Goal: Task Accomplishment & Management: Complete application form

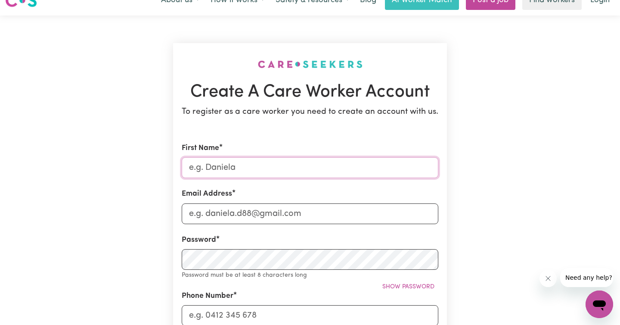
click at [225, 163] on input "First Name" at bounding box center [310, 167] width 257 height 21
type input "GATABI [PERSON_NAME]"
type input "[EMAIL_ADDRESS][DOMAIN_NAME]"
type input "0435783655"
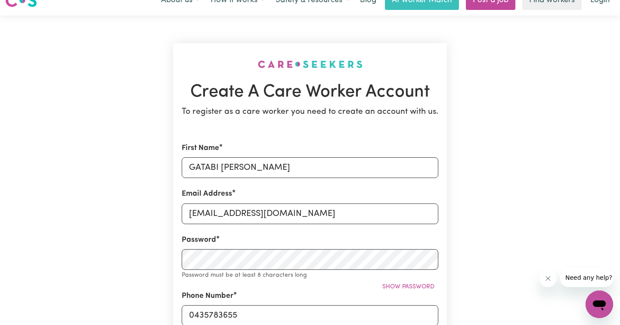
type input "[STREET_ADDRESS][US_STATE]"
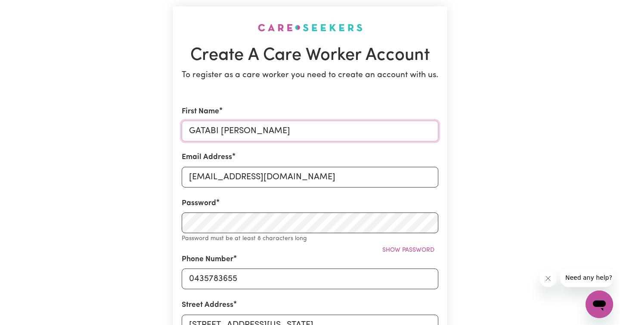
scroll to position [54, 0]
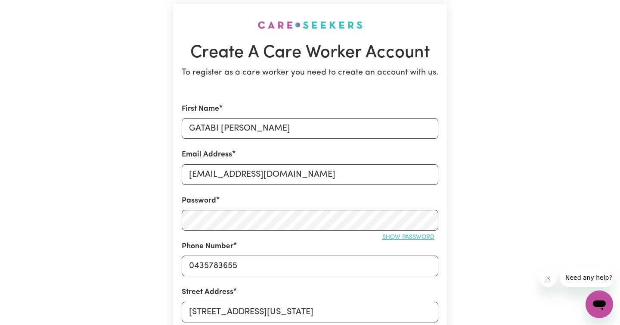
click at [387, 234] on span "Show password" at bounding box center [408, 237] width 52 height 6
click at [413, 234] on span "Hide password" at bounding box center [411, 237] width 48 height 6
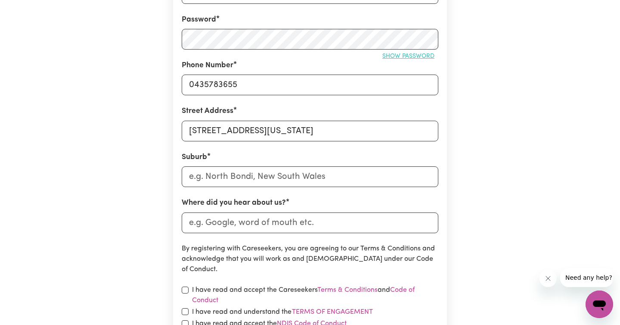
scroll to position [236, 0]
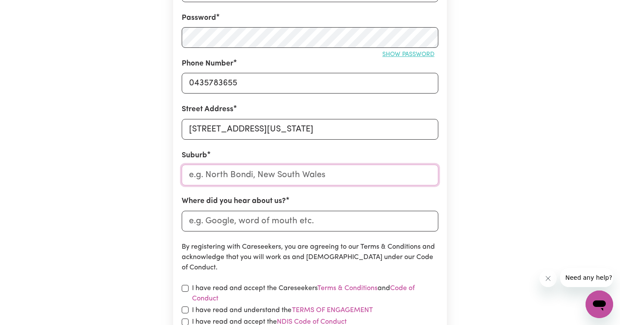
click at [274, 170] on input "text" at bounding box center [310, 174] width 257 height 21
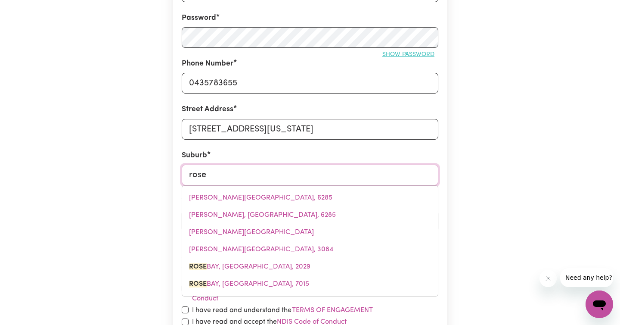
type input "roseh"
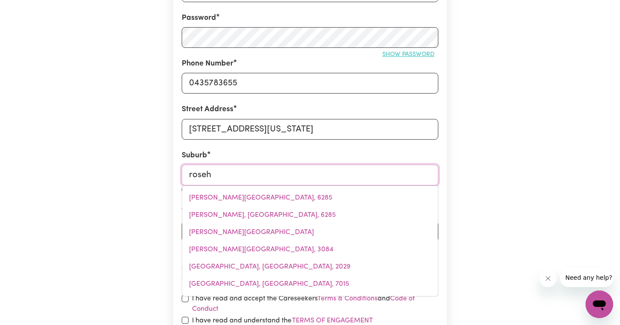
type input "rosehILL, [GEOGRAPHIC_DATA], 2142"
type input "rosehi"
type input "rosehiLL, [GEOGRAPHIC_DATA], 2142"
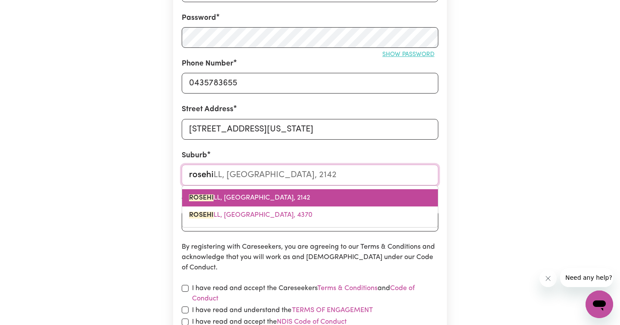
click at [271, 200] on span "ROSEHI LL, [GEOGRAPHIC_DATA], 2142" at bounding box center [249, 197] width 121 height 7
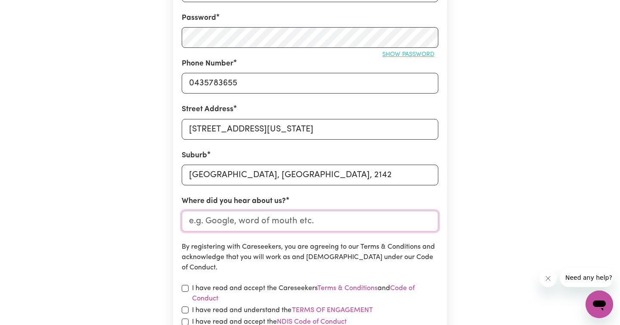
click at [254, 221] on input "Where did you hear about us?" at bounding box center [310, 220] width 257 height 21
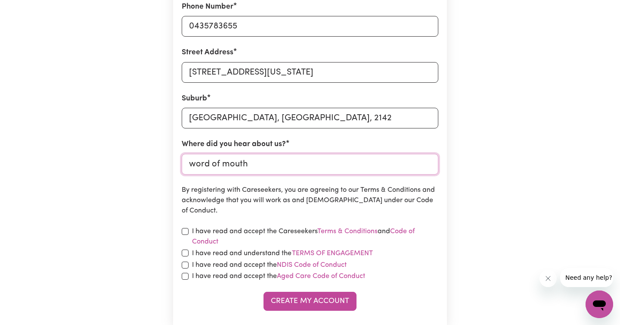
scroll to position [309, 0]
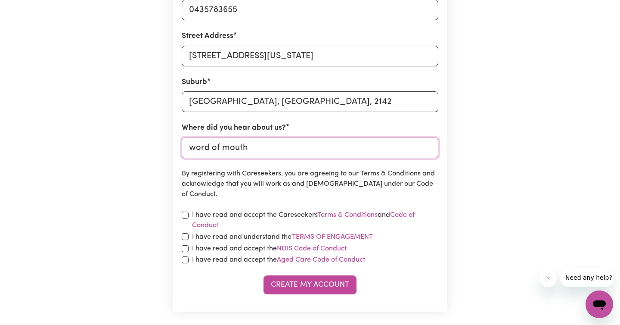
type input "word of mouth"
click at [184, 211] on input "checkbox" at bounding box center [185, 214] width 7 height 7
checkbox input "true"
click at [186, 230] on form "First Name GATABI [PERSON_NAME] Email Address [EMAIL_ADDRESS][DOMAIN_NAME] Pass…" at bounding box center [310, 71] width 257 height 446
click at [185, 240] on div "I have read and understand the Terms of Engagement" at bounding box center [310, 236] width 257 height 11
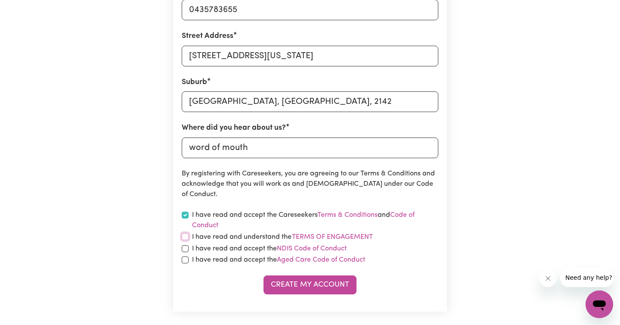
click at [184, 235] on input "checkbox" at bounding box center [185, 236] width 7 height 7
checkbox input "true"
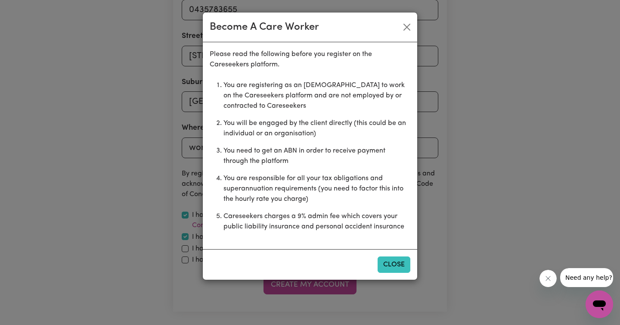
click at [397, 265] on button "Close" at bounding box center [393, 264] width 33 height 16
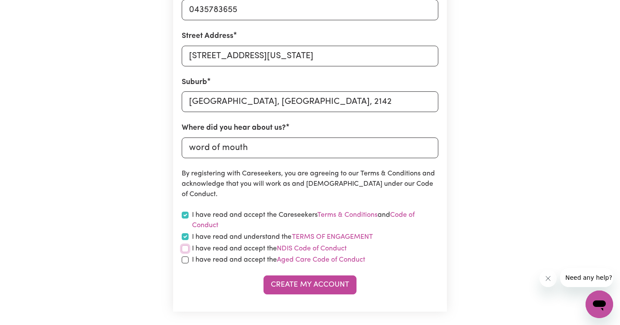
click at [182, 248] on input "checkbox" at bounding box center [185, 248] width 7 height 7
checkbox input "true"
click at [182, 260] on input "checkbox" at bounding box center [185, 259] width 7 height 7
checkbox input "true"
click at [288, 284] on button "Create My Account" at bounding box center [309, 284] width 93 height 19
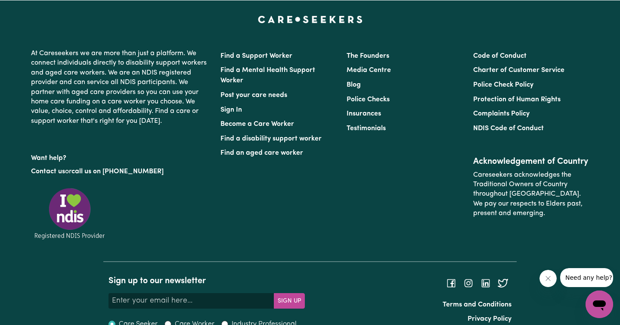
scroll to position [0, 0]
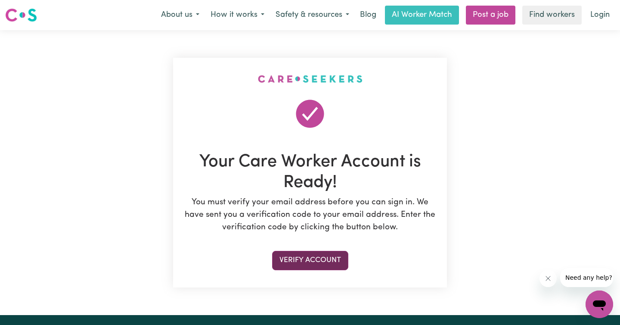
click at [303, 253] on button "Verify Account" at bounding box center [310, 259] width 76 height 19
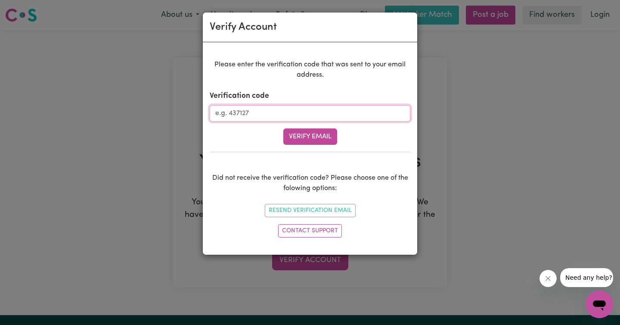
click at [245, 114] on input "Verification code" at bounding box center [310, 113] width 201 height 16
type input "473779"
click at [303, 134] on button "Verify Email" at bounding box center [310, 136] width 54 height 16
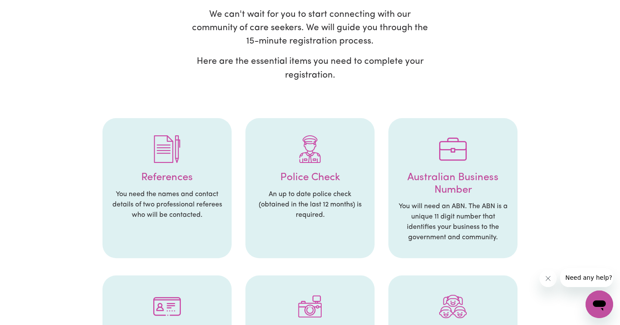
scroll to position [106, 0]
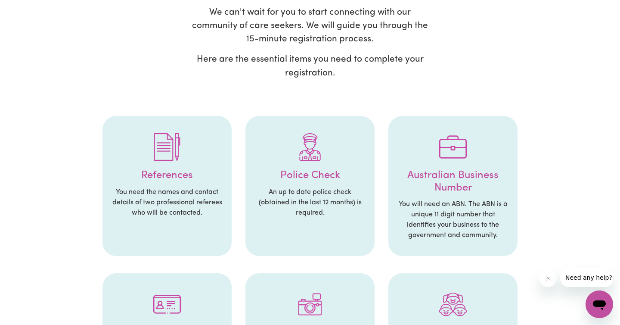
click at [318, 187] on p "An up to date police check (obtained in the last 12 months) is required." at bounding box center [310, 202] width 112 height 31
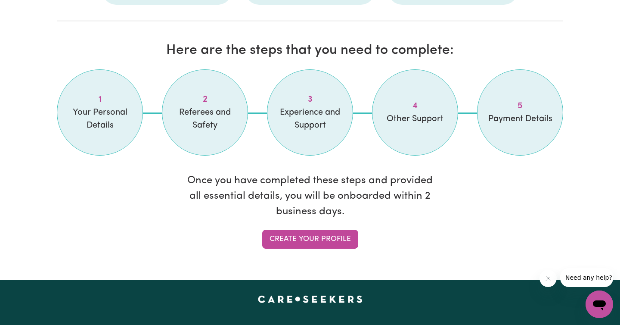
scroll to position [714, 0]
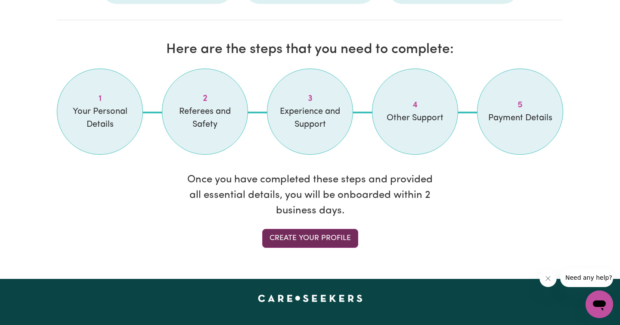
click at [320, 229] on link "Create your profile" at bounding box center [310, 238] width 96 height 19
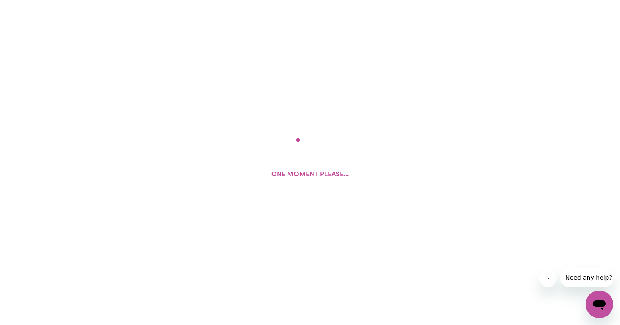
select select "Studying a healthcare related degree or qualification"
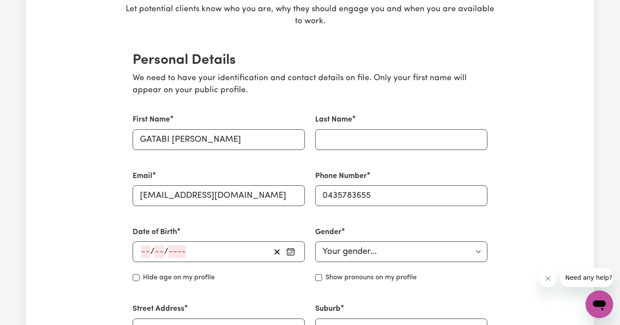
scroll to position [170, 0]
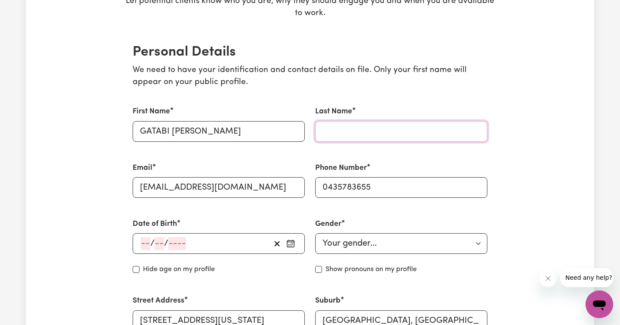
click at [349, 124] on input "Last Name" at bounding box center [401, 131] width 172 height 21
type input "TWEMBI"
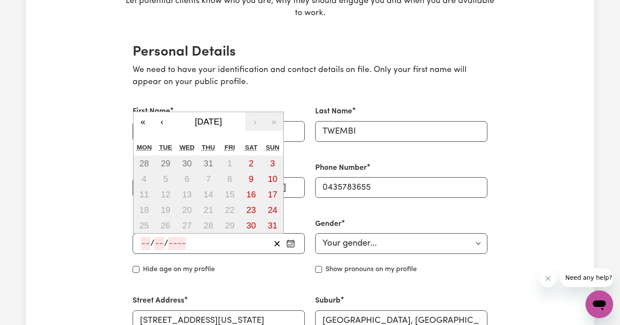
click at [144, 237] on input "number" at bounding box center [145, 243] width 9 height 13
type input "01"
type input "10"
type input "3"
type input "200"
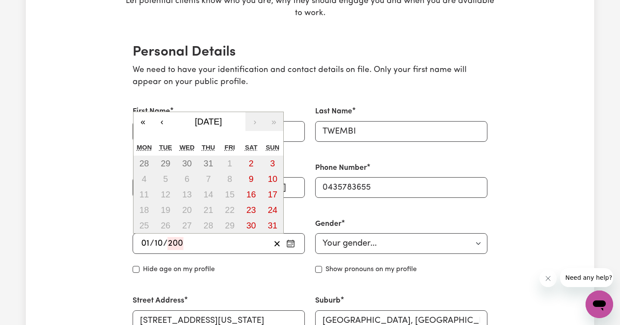
type input "[DATE]"
type input "1"
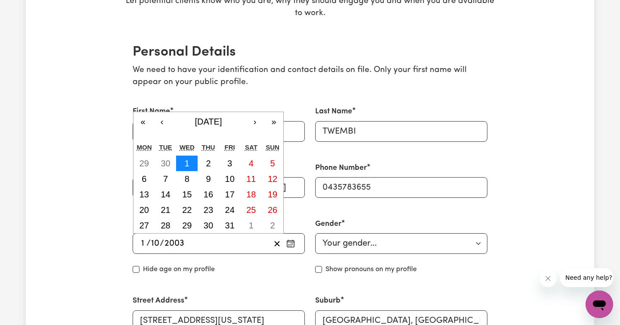
type input "2003"
click at [189, 161] on button "1" at bounding box center [187, 162] width 22 height 15
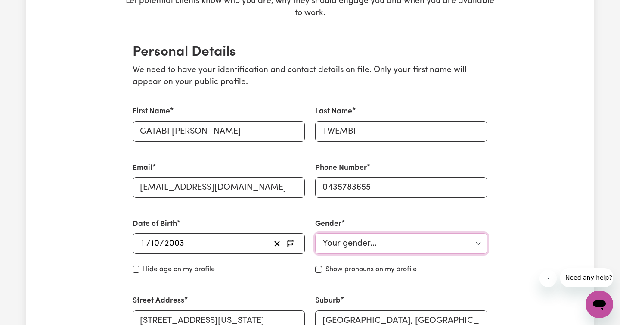
click at [394, 247] on select "Your gender... [DEMOGRAPHIC_DATA] [DEMOGRAPHIC_DATA] [DEMOGRAPHIC_DATA] Other P…" at bounding box center [401, 243] width 172 height 21
select select "[DEMOGRAPHIC_DATA]"
click at [315, 233] on select "Your gender... [DEMOGRAPHIC_DATA] [DEMOGRAPHIC_DATA] [DEMOGRAPHIC_DATA] Other P…" at bounding box center [401, 243] width 172 height 21
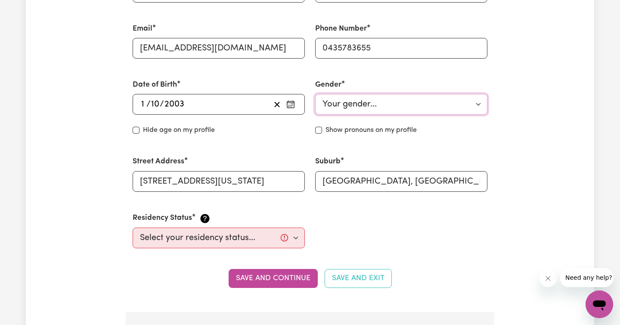
scroll to position [315, 0]
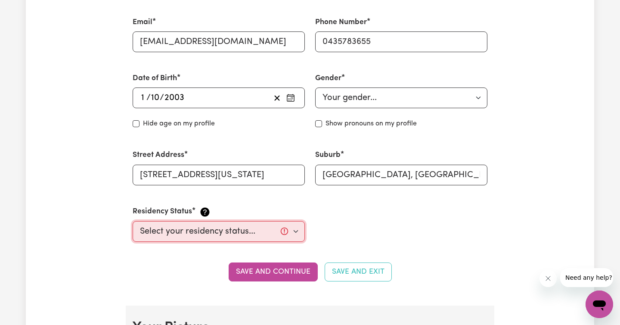
click at [295, 230] on select "Select your residency status... [DEMOGRAPHIC_DATA] citizen Australian PR [DEMOG…" at bounding box center [219, 231] width 172 height 21
select select "Student Visa"
click at [133, 221] on select "Select your residency status... [DEMOGRAPHIC_DATA] citizen Australian PR [DEMOG…" at bounding box center [219, 231] width 172 height 21
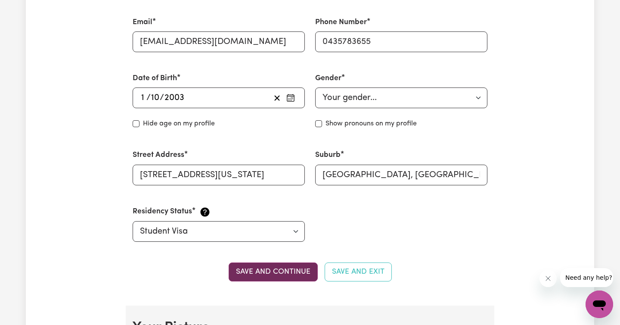
click at [294, 273] on button "Save and continue" at bounding box center [273, 271] width 89 height 19
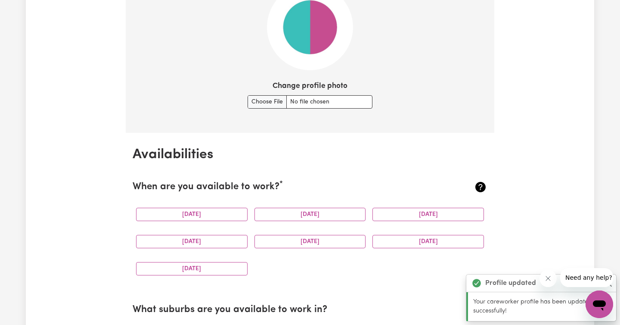
scroll to position [688, 0]
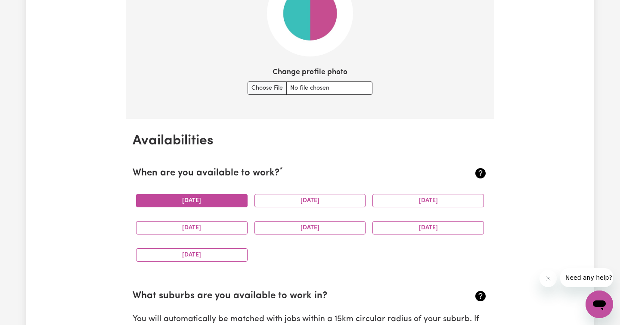
click at [217, 200] on button "[DATE]" at bounding box center [191, 200] width 111 height 13
click at [287, 202] on button "[DATE]" at bounding box center [309, 200] width 111 height 13
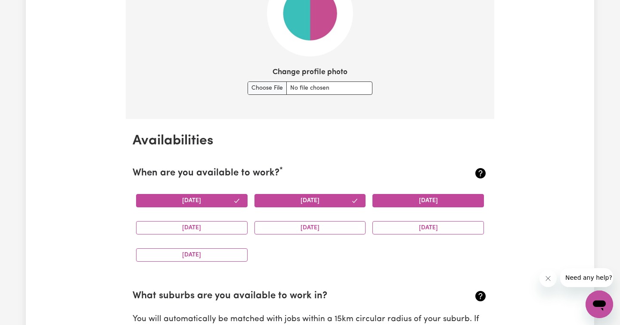
click at [398, 202] on button "[DATE]" at bounding box center [427, 200] width 111 height 13
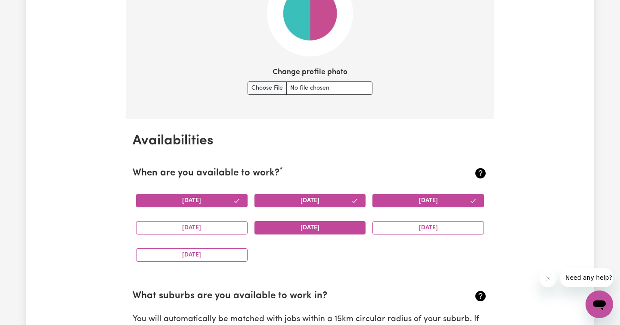
click at [323, 229] on button "[DATE]" at bounding box center [309, 227] width 111 height 13
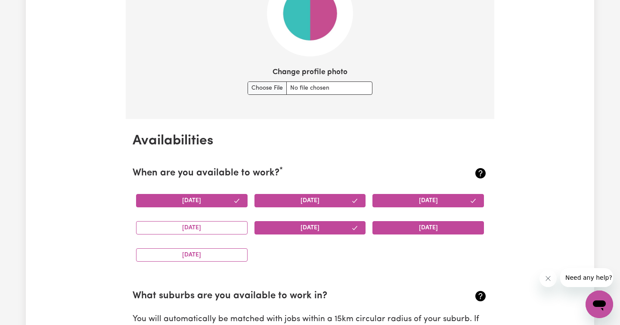
click at [411, 224] on button "[DATE]" at bounding box center [427, 227] width 111 height 13
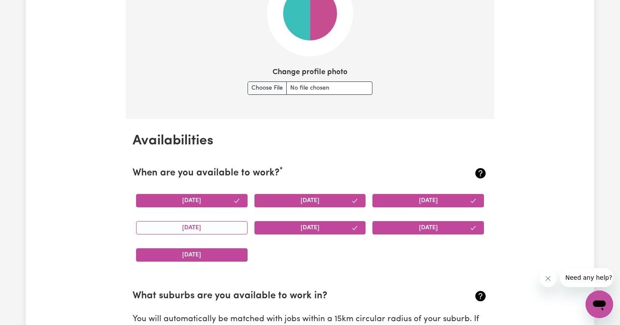
click at [211, 254] on button "[DATE]" at bounding box center [191, 254] width 111 height 13
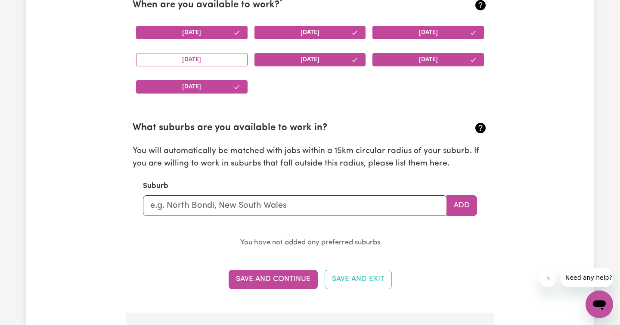
scroll to position [864, 0]
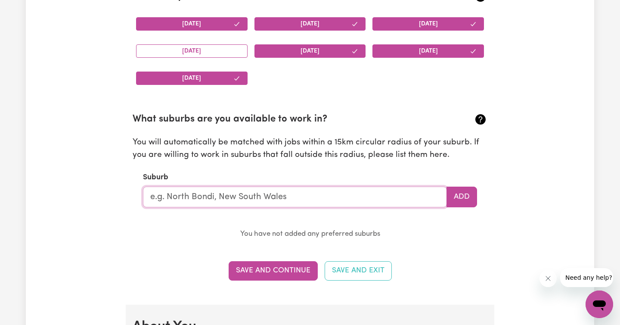
click at [382, 193] on input "text" at bounding box center [295, 196] width 304 height 21
type input "ROSEHILL"
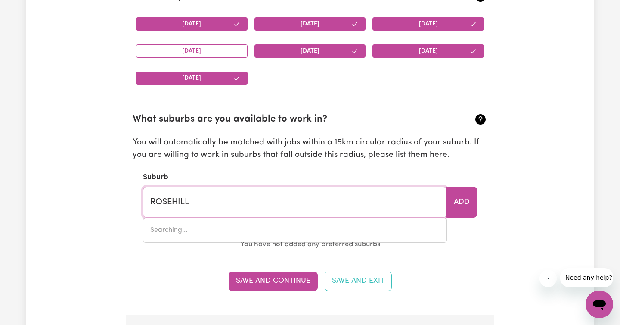
type input "[GEOGRAPHIC_DATA], [GEOGRAPHIC_DATA], 2142"
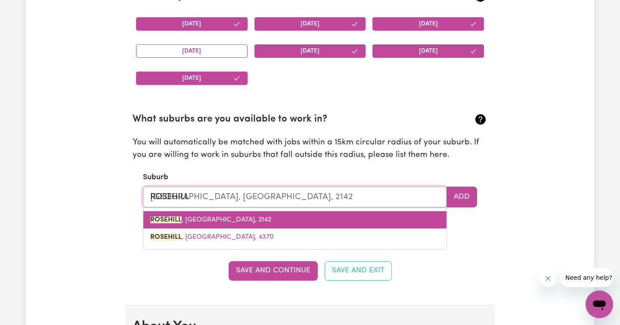
click at [219, 224] on link "[GEOGRAPHIC_DATA] , [GEOGRAPHIC_DATA], 2142" at bounding box center [294, 219] width 303 height 17
type input "[GEOGRAPHIC_DATA], [GEOGRAPHIC_DATA], 2142"
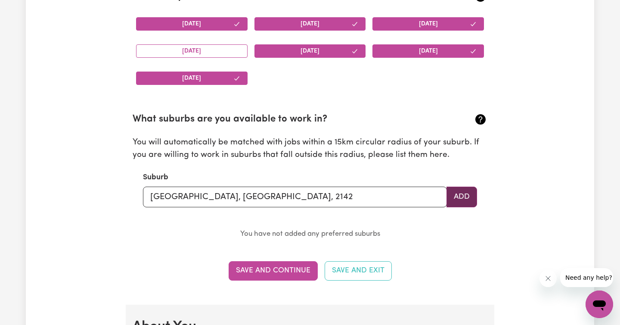
click at [466, 191] on button "Add" at bounding box center [461, 196] width 31 height 21
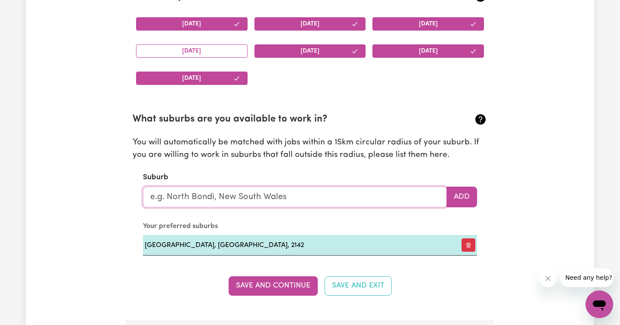
click at [285, 198] on input "text" at bounding box center [295, 196] width 304 height 21
type input "[PERSON_NAME]"
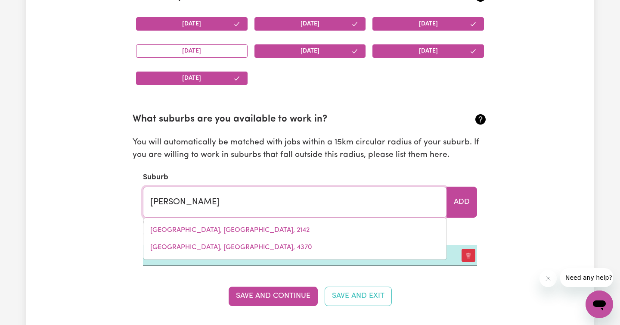
type input "parrAKIE, [GEOGRAPHIC_DATA], 5301"
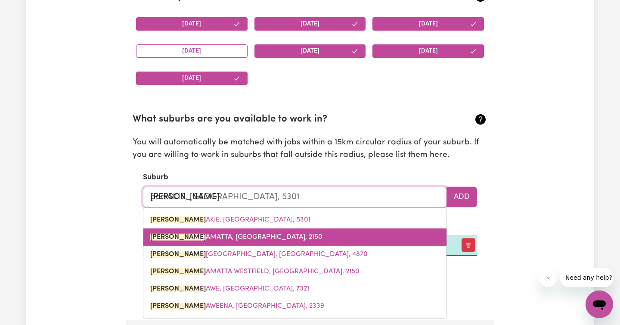
click at [243, 235] on span "[PERSON_NAME], [GEOGRAPHIC_DATA], 2150" at bounding box center [236, 236] width 172 height 7
type input "PARRAMATTA, [GEOGRAPHIC_DATA], 2150"
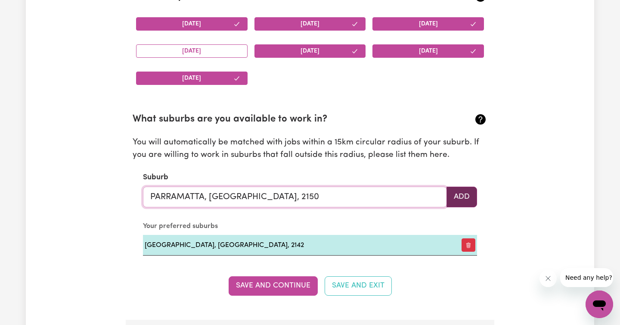
type input "PARRAMATTA, [GEOGRAPHIC_DATA], 2150"
click at [466, 201] on button "Add" at bounding box center [461, 196] width 31 height 21
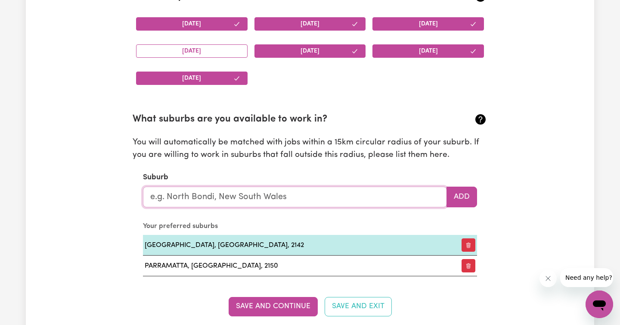
click at [216, 198] on input "text" at bounding box center [295, 196] width 304 height 21
type input "aub"
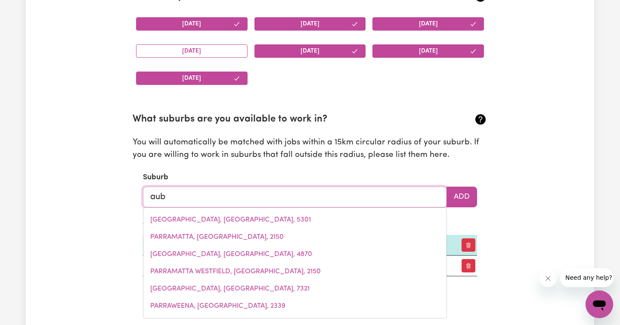
type input "aubIGNY, [GEOGRAPHIC_DATA], 4401"
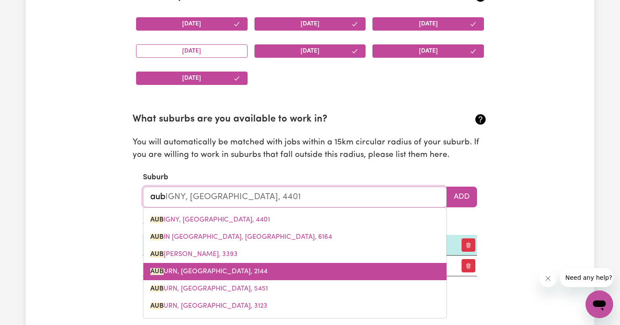
click at [204, 273] on span "AUB URN, [GEOGRAPHIC_DATA], 2144" at bounding box center [208, 271] width 117 height 7
type input "[GEOGRAPHIC_DATA], [GEOGRAPHIC_DATA], 2144"
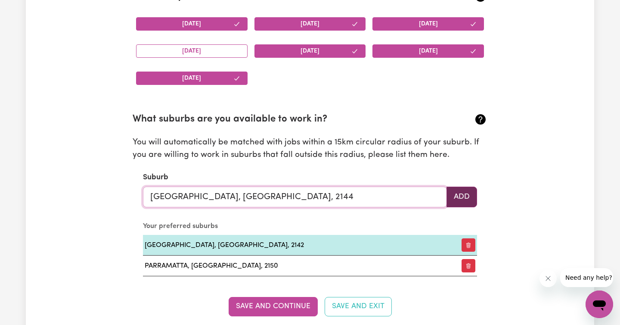
type input "[GEOGRAPHIC_DATA], [GEOGRAPHIC_DATA], 2144"
click at [455, 192] on button "Add" at bounding box center [461, 196] width 31 height 21
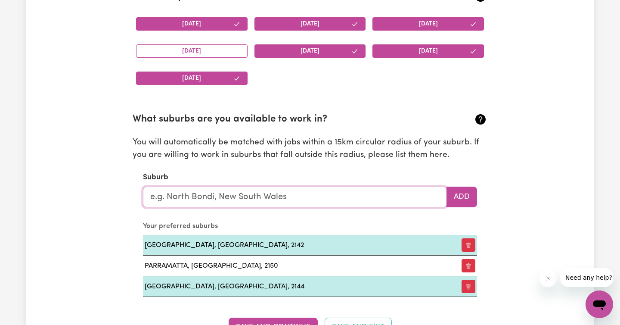
click at [226, 200] on input "text" at bounding box center [295, 196] width 304 height 21
type input "fai"
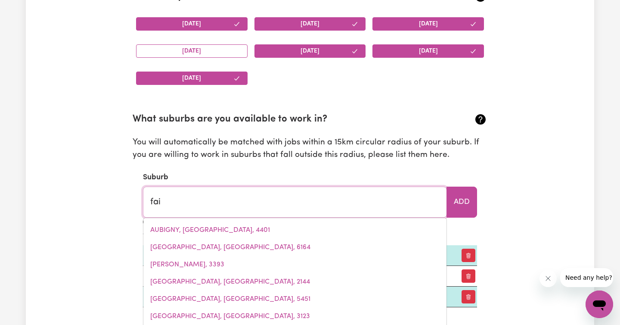
type input "faiLFORD, [GEOGRAPHIC_DATA], 2430"
type input "fair"
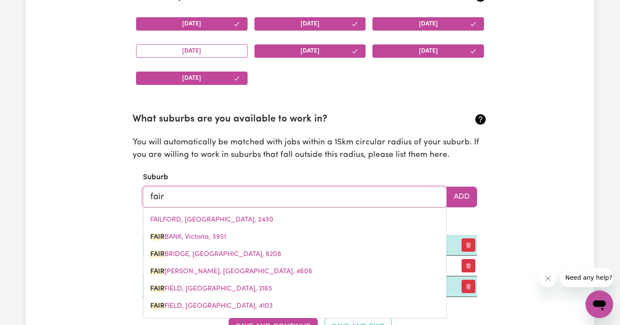
type input "[PERSON_NAME][GEOGRAPHIC_DATA], 3951"
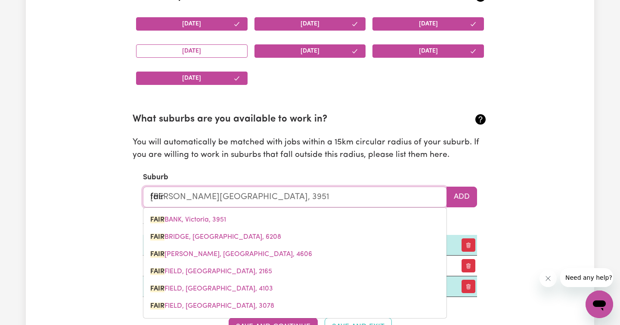
type input "fairf"
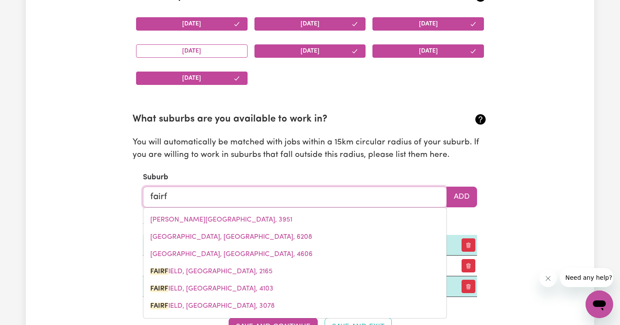
type input "fairfIELD, [GEOGRAPHIC_DATA], 2165"
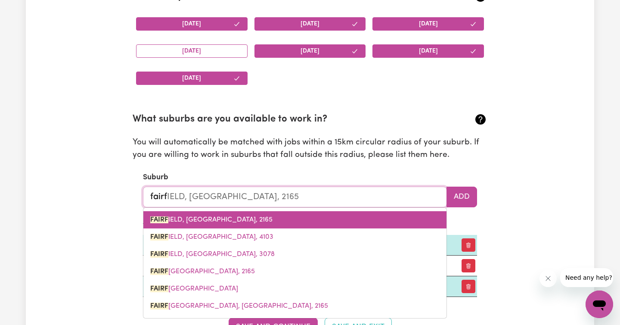
click at [210, 221] on span "FAIRF IELD, [GEOGRAPHIC_DATA], 2165" at bounding box center [211, 219] width 122 height 7
type input "[GEOGRAPHIC_DATA], [GEOGRAPHIC_DATA], 2165"
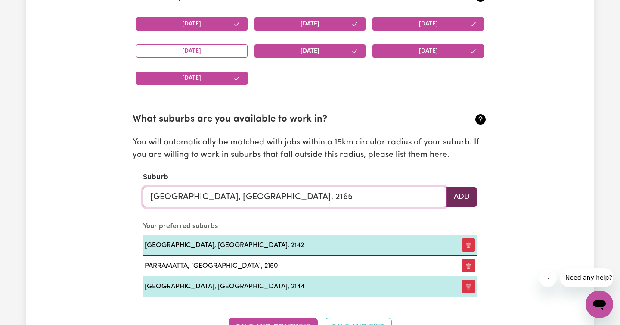
type input "[GEOGRAPHIC_DATA], [GEOGRAPHIC_DATA], 2165"
click at [467, 195] on button "Add" at bounding box center [461, 196] width 31 height 21
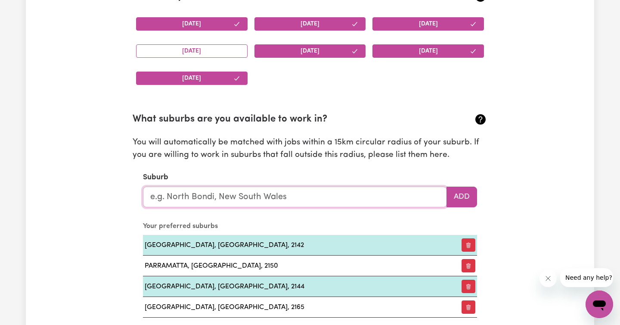
click at [227, 195] on input "text" at bounding box center [295, 196] width 304 height 21
type input "liv"
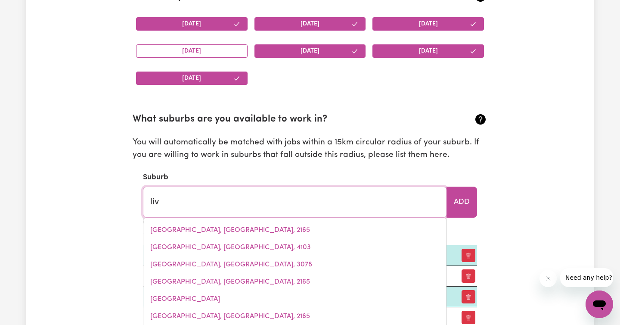
type input "livERPOOL, [GEOGRAPHIC_DATA], 2170"
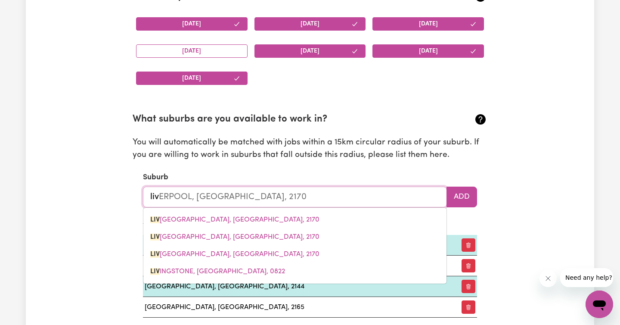
type input "live"
type input "liveRPOOL, [GEOGRAPHIC_DATA], 2170"
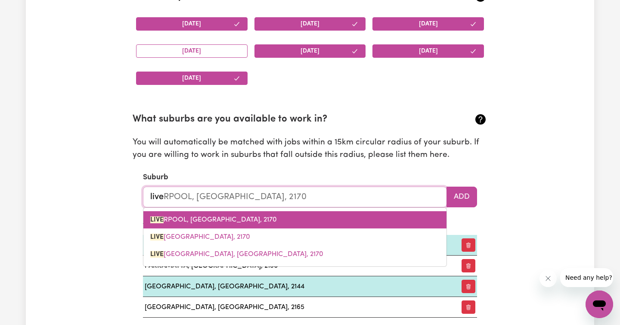
click at [240, 219] on span "LIVE RPOOL, [GEOGRAPHIC_DATA], 2170" at bounding box center [213, 219] width 127 height 7
type input "[GEOGRAPHIC_DATA], [GEOGRAPHIC_DATA], 2170"
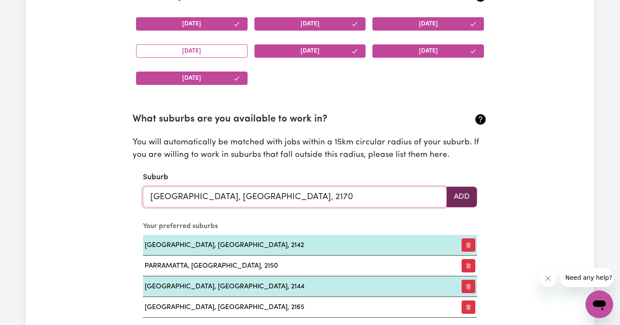
type input "[GEOGRAPHIC_DATA], [GEOGRAPHIC_DATA], 2170"
click at [461, 195] on button "Add" at bounding box center [461, 196] width 31 height 21
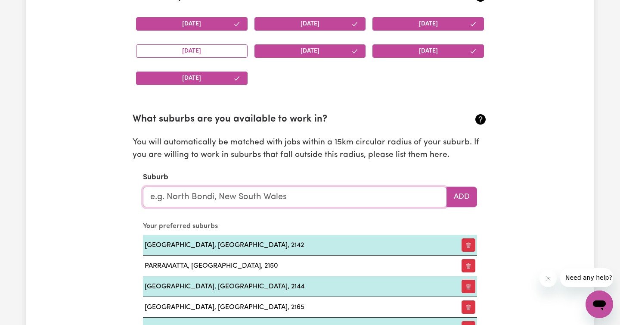
click at [216, 201] on input "text" at bounding box center [295, 196] width 304 height 21
type input "smi"
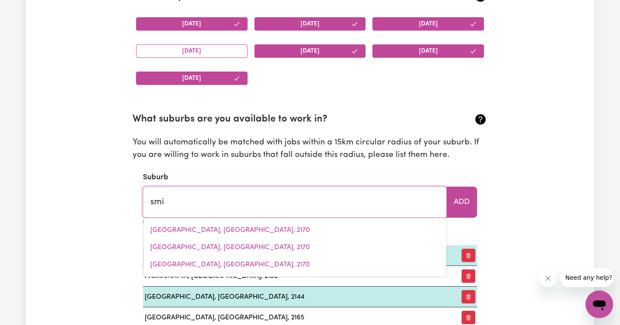
type input "[PERSON_NAME], [GEOGRAPHIC_DATA], 6258"
type input "smit"
type input "[PERSON_NAME], [GEOGRAPHIC_DATA], 6258"
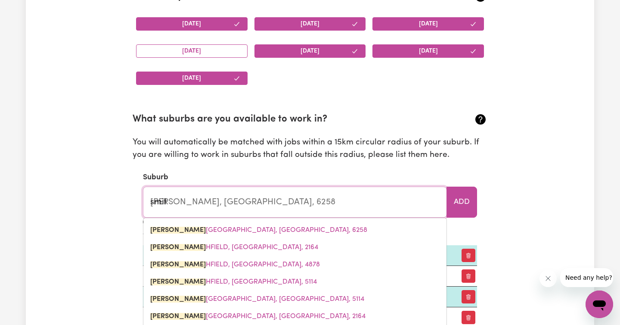
type input "[PERSON_NAME]"
type input "[PERSON_NAME], [GEOGRAPHIC_DATA], 6258"
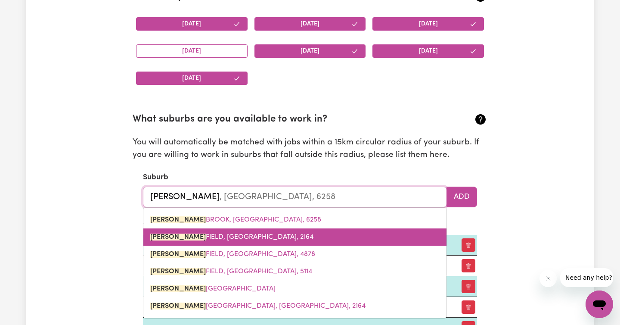
click at [196, 238] on span "[PERSON_NAME][GEOGRAPHIC_DATA], [GEOGRAPHIC_DATA], 2164" at bounding box center [231, 236] width 163 height 7
type input "[GEOGRAPHIC_DATA], [GEOGRAPHIC_DATA], 2164"
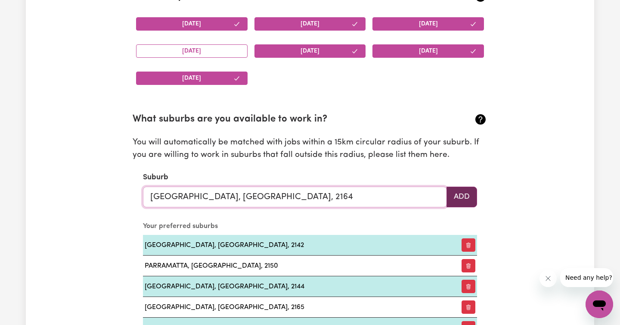
type input "[GEOGRAPHIC_DATA], [GEOGRAPHIC_DATA], 2164"
click at [455, 200] on button "Add" at bounding box center [461, 196] width 31 height 21
click at [241, 197] on input "text" at bounding box center [295, 196] width 304 height 21
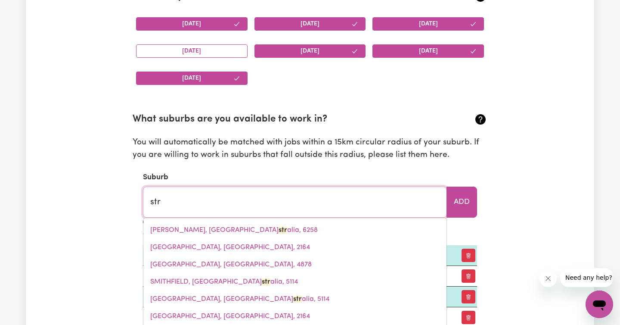
type input "stra"
type input "straDBROKE, [GEOGRAPHIC_DATA], 3851"
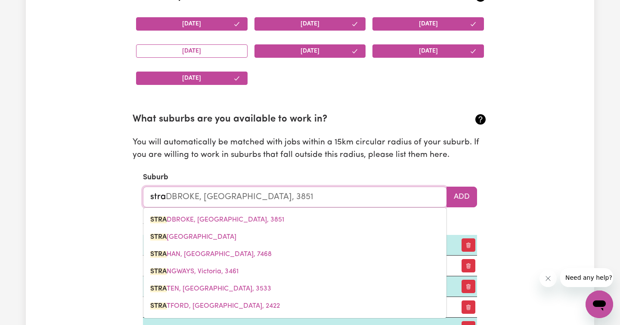
type input "strat"
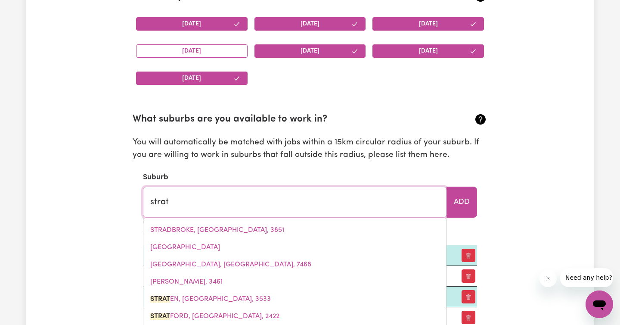
type input "[PERSON_NAME][GEOGRAPHIC_DATA], 3533"
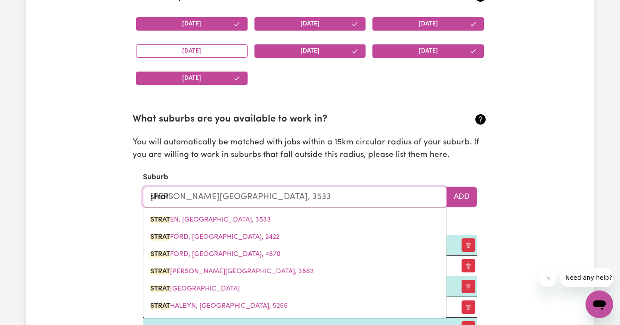
type input "stratf"
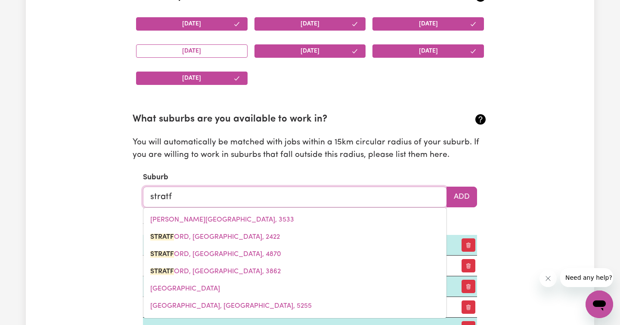
type input "stratfORD, [GEOGRAPHIC_DATA], 2422"
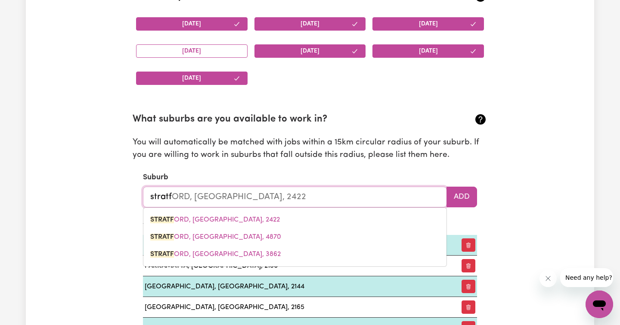
type input "strat"
type input "[PERSON_NAME][GEOGRAPHIC_DATA], 3533"
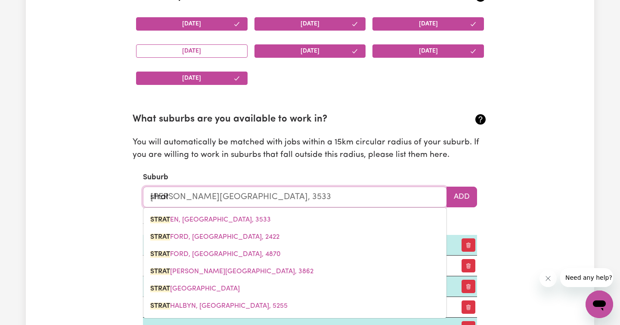
type input "strath"
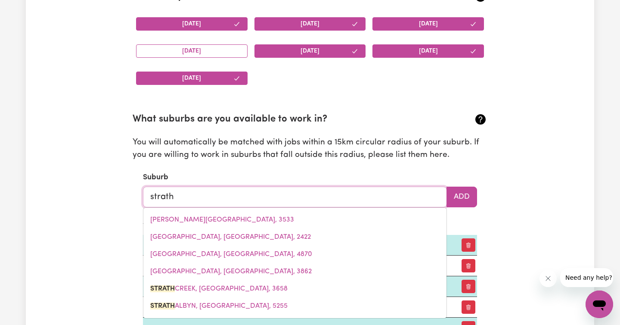
type input "[GEOGRAPHIC_DATA]"
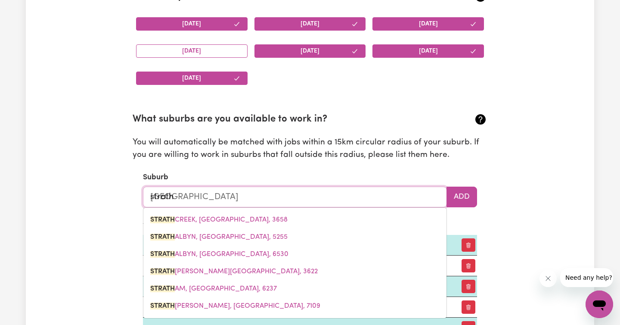
type input "strathf"
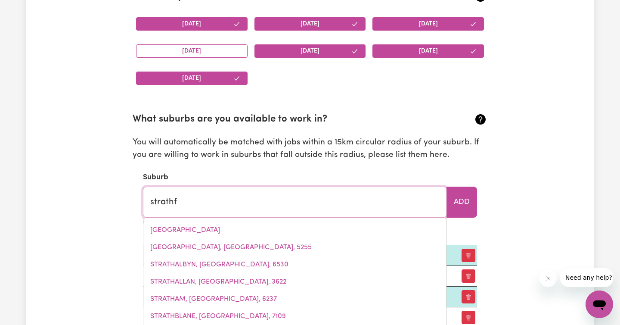
type input "strathfIELD, [GEOGRAPHIC_DATA], 2135"
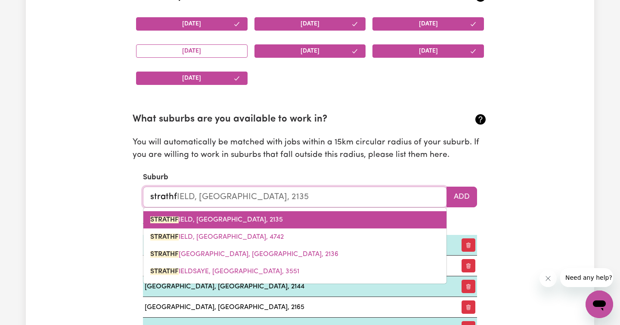
click at [250, 220] on span "STRATHF IELD, [GEOGRAPHIC_DATA], 2135" at bounding box center [216, 219] width 133 height 7
type input "[GEOGRAPHIC_DATA], [GEOGRAPHIC_DATA], 2135"
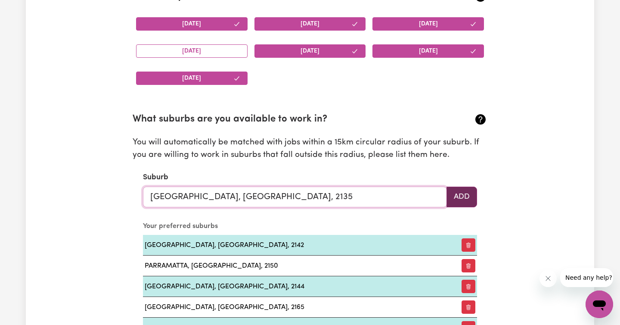
type input "[GEOGRAPHIC_DATA], [GEOGRAPHIC_DATA], 2135"
click at [468, 201] on button "Add" at bounding box center [461, 196] width 31 height 21
click at [236, 197] on input "text" at bounding box center [295, 196] width 304 height 21
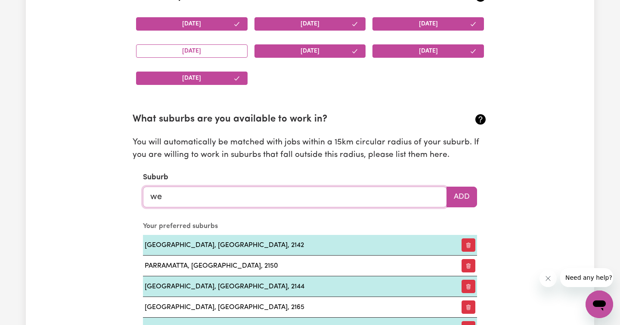
type input "[PERSON_NAME]"
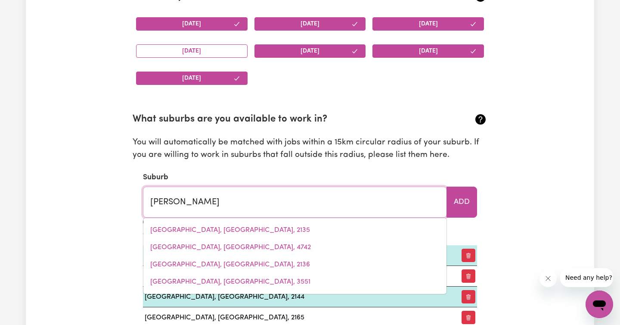
type input "wesBURN, [GEOGRAPHIC_DATA], 3799"
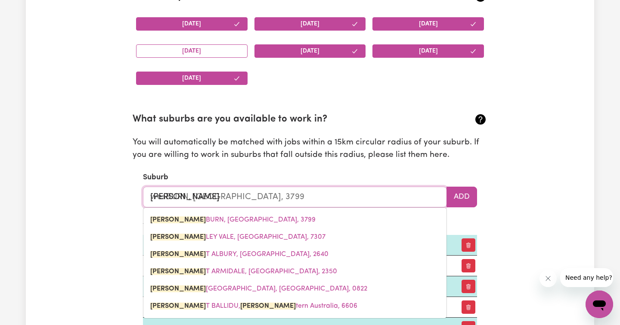
type input "west"
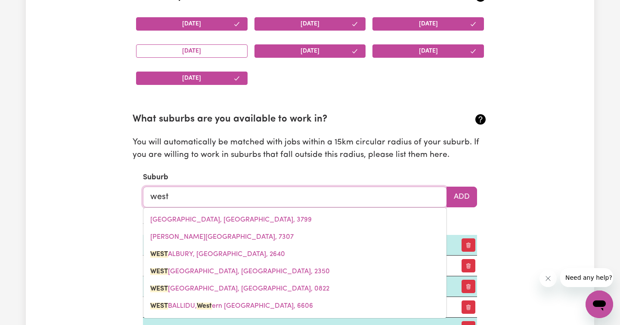
type input "[GEOGRAPHIC_DATA], [GEOGRAPHIC_DATA], 2640"
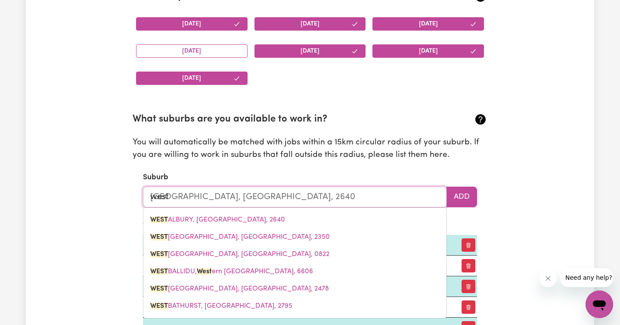
type input "westm"
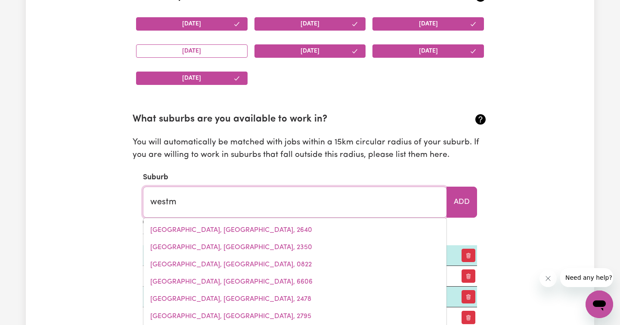
type input "westmAR, [GEOGRAPHIC_DATA], 4422"
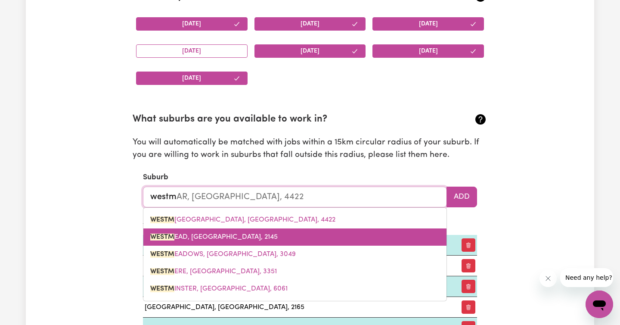
click at [216, 231] on link "WESTM EAD, [GEOGRAPHIC_DATA], 2145" at bounding box center [294, 236] width 303 height 17
type input "WESTMEAD, [GEOGRAPHIC_DATA], 2145"
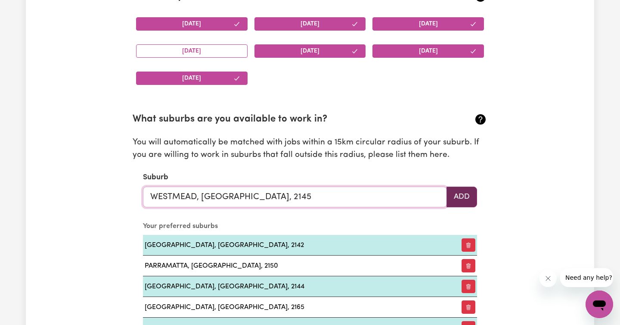
type input "WESTMEAD, [GEOGRAPHIC_DATA], 2145"
click at [471, 189] on button "Add" at bounding box center [461, 196] width 31 height 21
click at [288, 201] on input "text" at bounding box center [295, 196] width 304 height 21
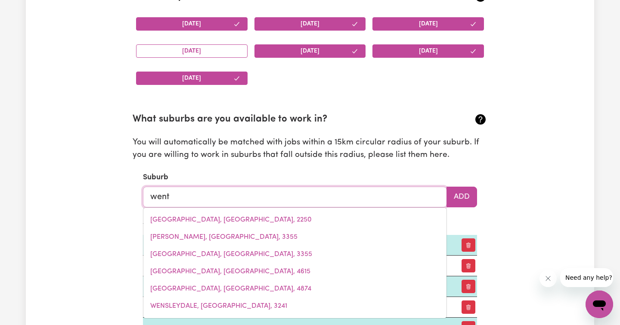
type input "wentw"
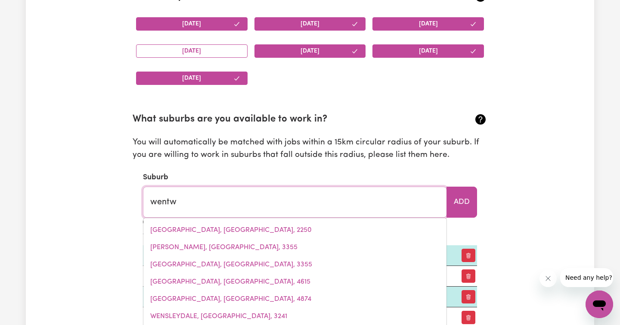
type input "wentwORTH, [GEOGRAPHIC_DATA], 2648"
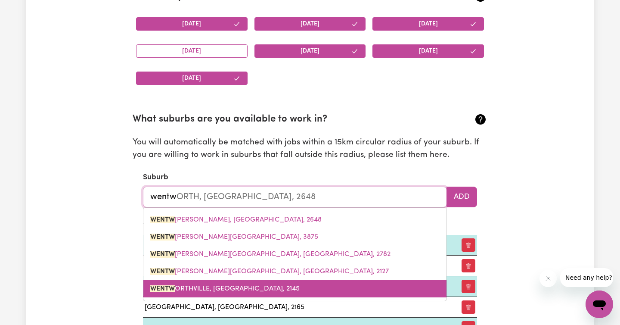
click at [257, 295] on link "WENTW ORTHVILLE, [GEOGRAPHIC_DATA], 2145" at bounding box center [294, 288] width 303 height 17
type input "[GEOGRAPHIC_DATA], [GEOGRAPHIC_DATA], 2145"
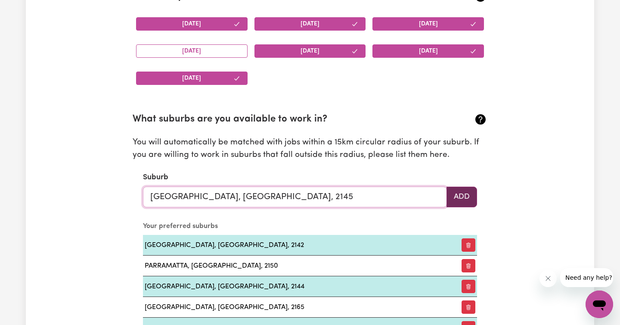
type input "[GEOGRAPHIC_DATA], [GEOGRAPHIC_DATA], 2145"
click at [457, 195] on button "Add" at bounding box center [461, 196] width 31 height 21
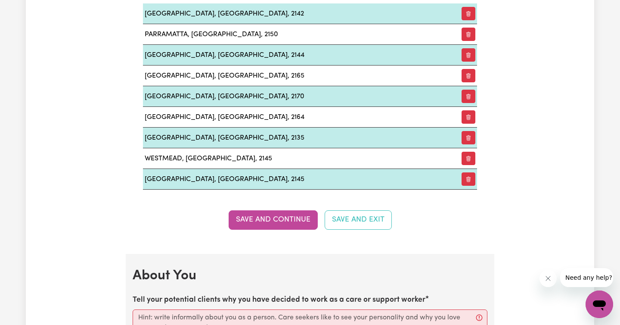
scroll to position [1099, 0]
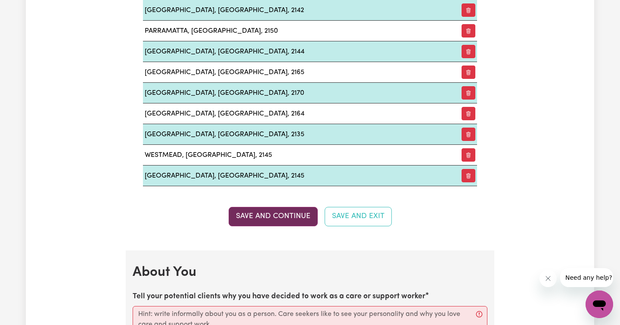
click at [293, 213] on button "Save and Continue" at bounding box center [273, 216] width 89 height 19
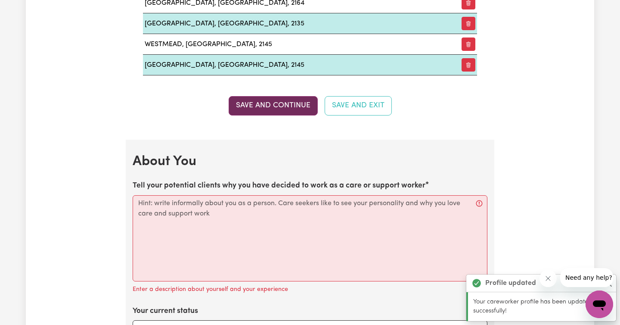
click at [284, 102] on button "Save and Continue" at bounding box center [273, 105] width 89 height 19
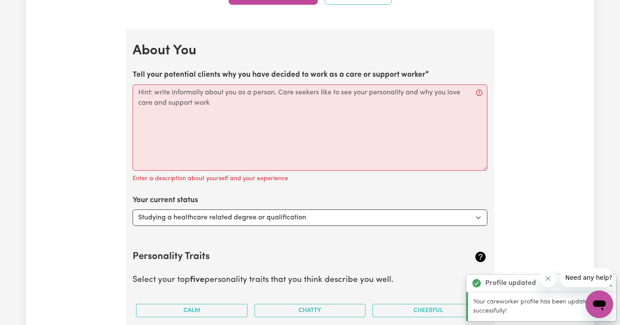
scroll to position [1319, 0]
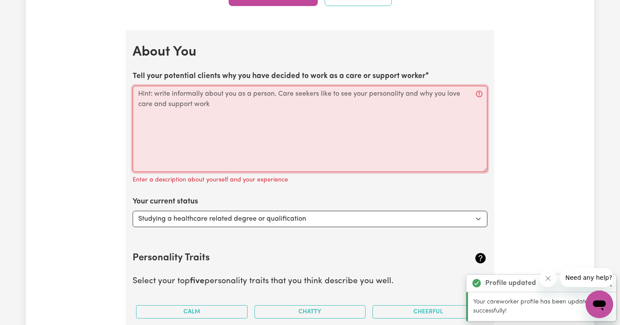
click at [258, 114] on textarea "Tell your potential clients why you have decided to work as a care or support w…" at bounding box center [310, 129] width 355 height 86
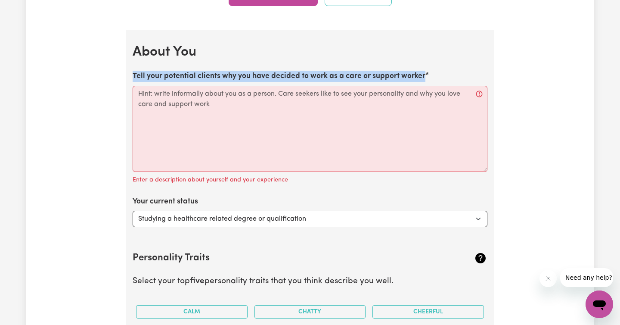
drag, startPoint x: 425, startPoint y: 74, endPoint x: 130, endPoint y: 94, distance: 296.3
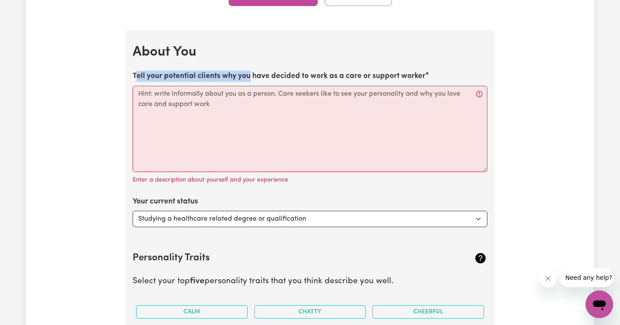
drag, startPoint x: 138, startPoint y: 75, endPoint x: 247, endPoint y: 79, distance: 109.4
click at [247, 79] on label "Tell your potential clients why you have decided to work as a care or support w…" at bounding box center [279, 76] width 293 height 11
click at [137, 77] on label "Tell your potential clients why you have decided to work as a care or support w…" at bounding box center [279, 76] width 293 height 11
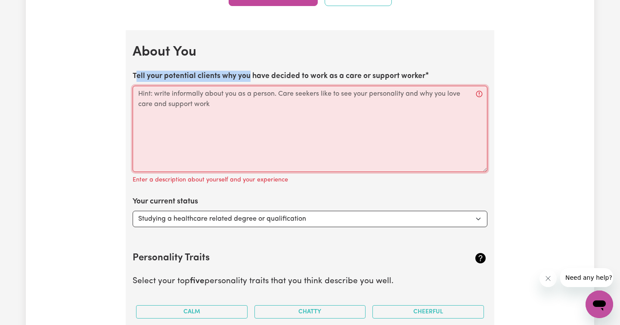
click at [137, 86] on textarea "Tell your potential clients why you have decided to work as a care or support w…" at bounding box center [310, 129] width 355 height 86
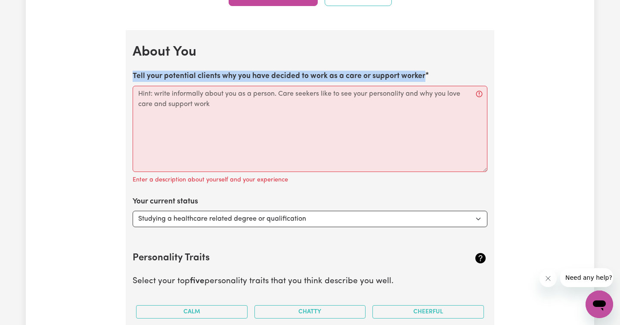
drag, startPoint x: 131, startPoint y: 75, endPoint x: 433, endPoint y: 80, distance: 301.7
copy label "Tell your potential clients why you have decided to work as a care or support w…"
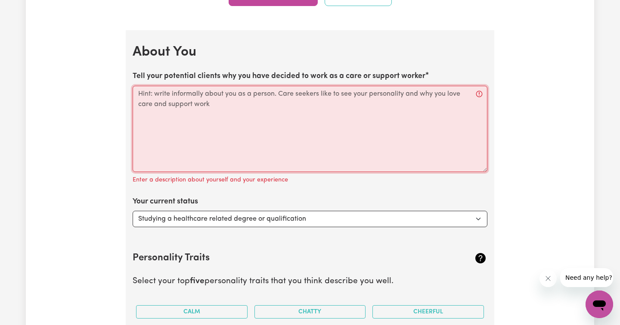
drag, startPoint x: 216, startPoint y: 104, endPoint x: 136, endPoint y: 90, distance: 80.4
click at [136, 90] on textarea "Tell your potential clients why you have decided to work as a care or support w…" at bounding box center [310, 129] width 355 height 86
drag, startPoint x: 136, startPoint y: 91, endPoint x: 194, endPoint y: 106, distance: 59.6
click at [194, 106] on textarea "Tell your potential clients why you have decided to work as a care or support w…" at bounding box center [310, 129] width 355 height 86
click at [139, 92] on textarea "Tell your potential clients why you have decided to work as a care or support w…" at bounding box center [310, 129] width 355 height 86
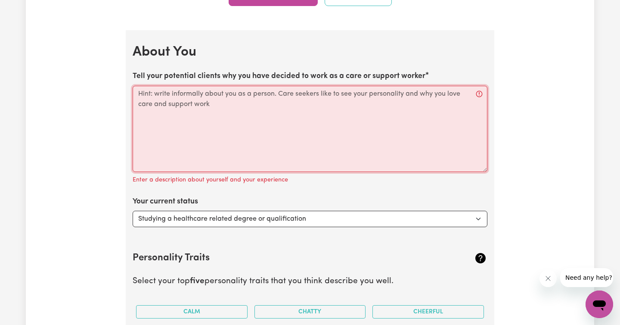
paste textarea "I’ve always enjoyed helping people and making a positive difference in their da…"
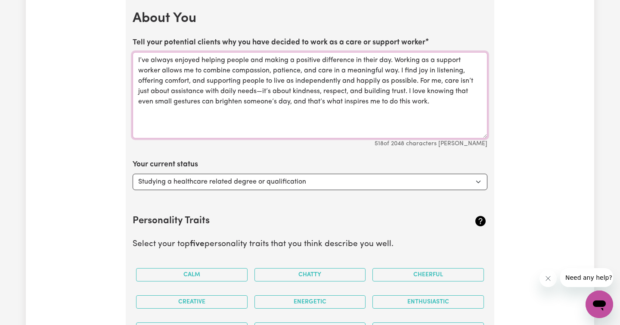
scroll to position [1353, 0]
type textarea "I’ve always enjoyed helping people and making a positive difference in their da…"
click at [242, 179] on select "Select... Studying a healthcare related degree or qualification Studying a non-…" at bounding box center [310, 181] width 355 height 16
select select "Studying a non-healthcare related degree or qualification"
click at [133, 173] on select "Select... Studying a healthcare related degree or qualification Studying a non-…" at bounding box center [310, 181] width 355 height 16
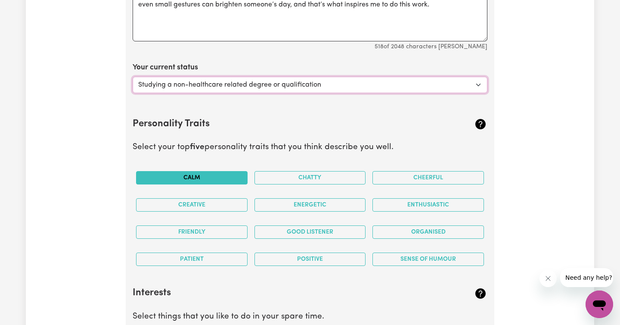
scroll to position [1450, 0]
click at [215, 179] on button "Calm" at bounding box center [191, 176] width 111 height 13
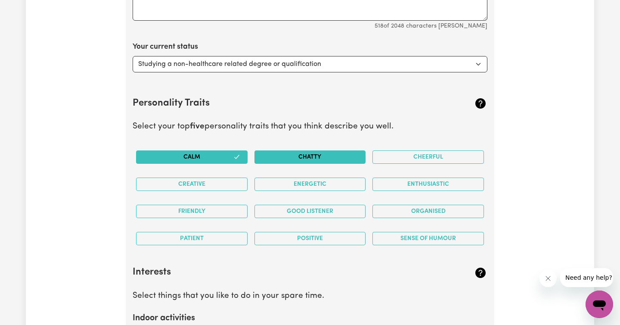
scroll to position [1473, 0]
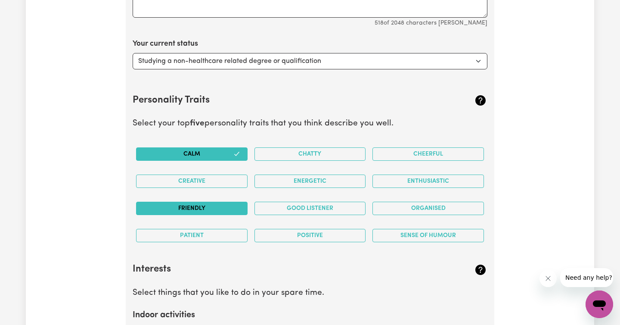
click at [207, 210] on button "Friendly" at bounding box center [191, 207] width 111 height 13
click at [204, 234] on button "Patient" at bounding box center [191, 235] width 111 height 13
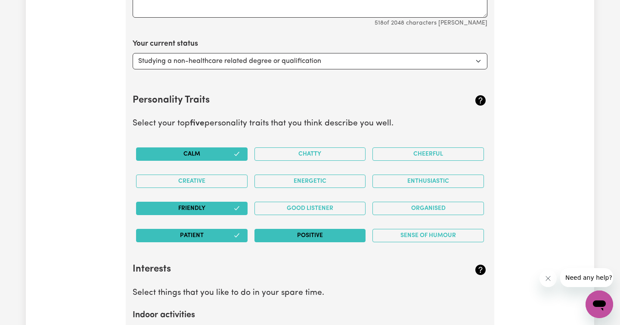
click at [303, 234] on button "Positive" at bounding box center [309, 235] width 111 height 13
click at [405, 200] on div "Organised" at bounding box center [428, 208] width 118 height 27
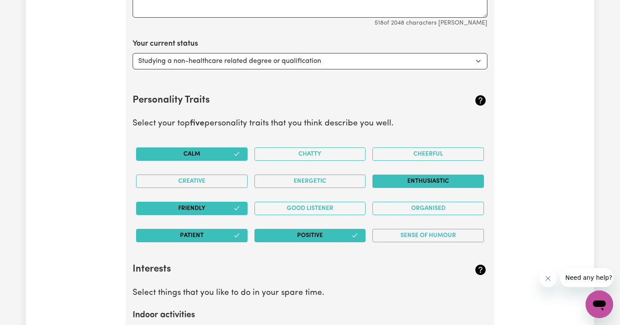
click at [427, 182] on button "Enthusiastic" at bounding box center [427, 180] width 111 height 13
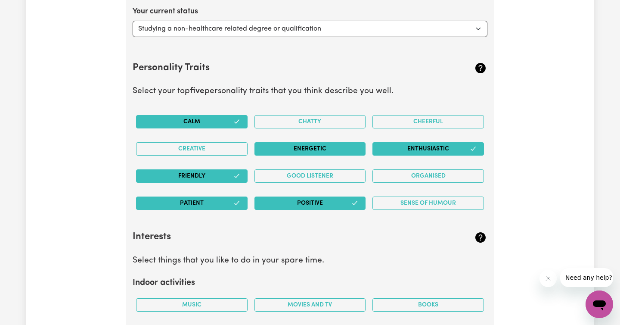
click at [329, 147] on button "Energetic" at bounding box center [309, 148] width 111 height 13
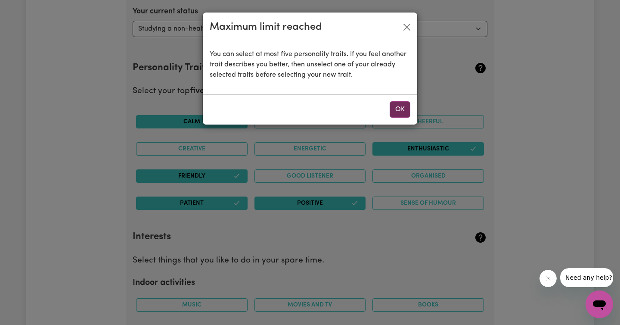
click at [409, 106] on button "OK" at bounding box center [400, 109] width 21 height 16
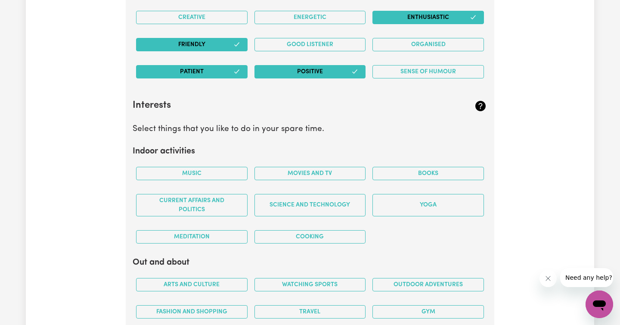
scroll to position [1637, 0]
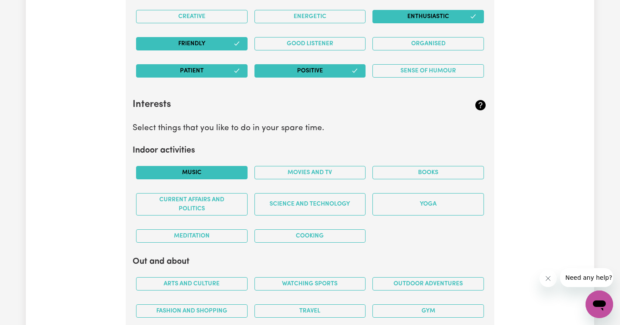
click at [194, 169] on button "Music" at bounding box center [191, 172] width 111 height 13
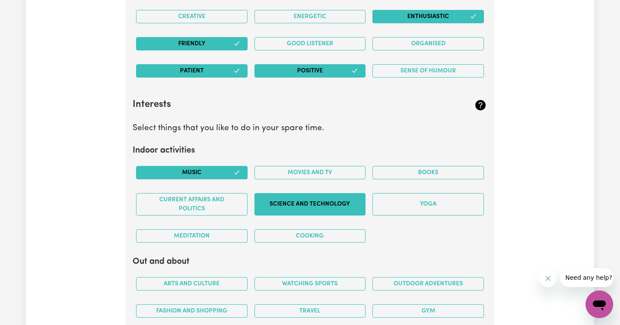
click at [288, 198] on button "Science and Technology" at bounding box center [309, 204] width 111 height 22
click at [291, 238] on button "Cooking" at bounding box center [309, 235] width 111 height 13
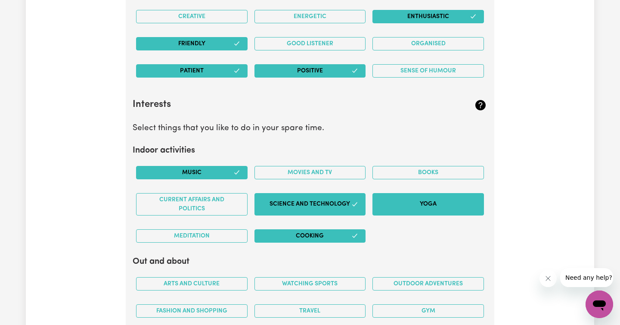
click at [404, 195] on button "Yoga" at bounding box center [427, 204] width 111 height 22
click at [318, 171] on button "Movies and TV" at bounding box center [309, 172] width 111 height 13
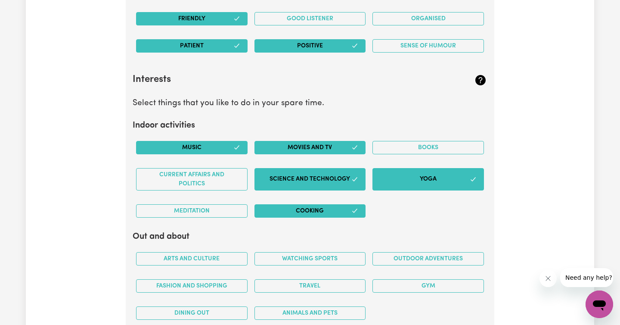
scroll to position [1663, 0]
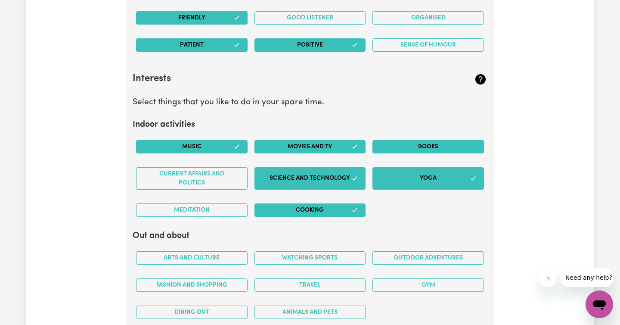
click at [410, 143] on button "Books" at bounding box center [427, 146] width 111 height 13
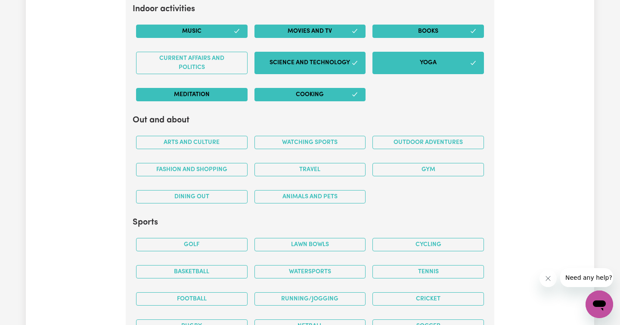
scroll to position [1779, 0]
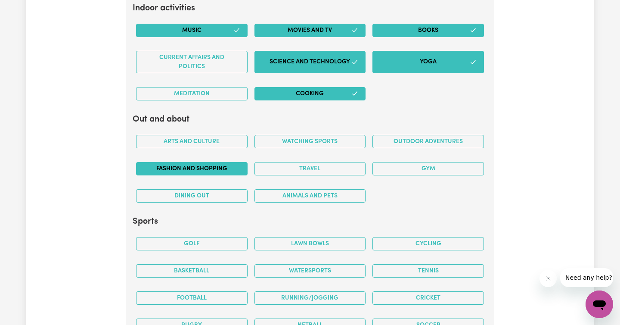
click at [199, 165] on button "Fashion and shopping" at bounding box center [191, 168] width 111 height 13
click at [200, 191] on button "Dining out" at bounding box center [191, 195] width 111 height 13
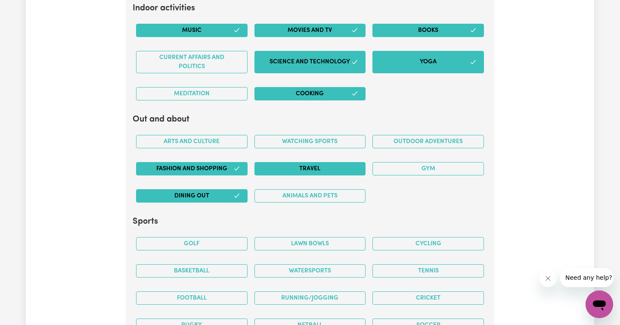
click at [303, 169] on button "Travel" at bounding box center [309, 168] width 111 height 13
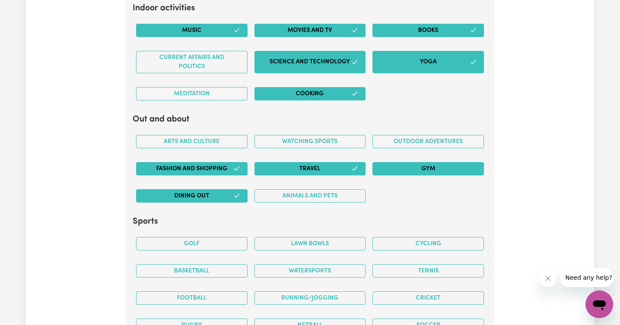
click at [396, 169] on button "Gym" at bounding box center [427, 168] width 111 height 13
click at [411, 139] on button "Outdoor adventures" at bounding box center [427, 141] width 111 height 13
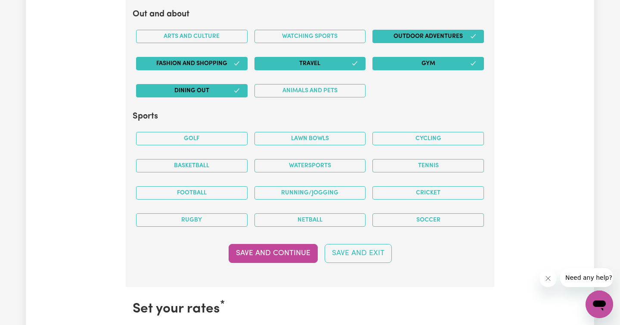
scroll to position [1891, 0]
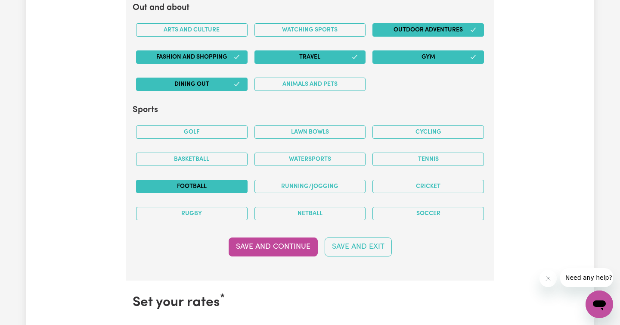
click at [211, 183] on button "Football" at bounding box center [191, 185] width 111 height 13
click at [213, 159] on button "Basketball" at bounding box center [191, 158] width 111 height 13
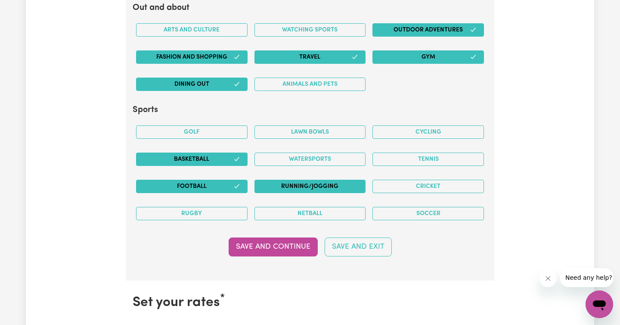
click at [287, 189] on button "Running/Jogging" at bounding box center [309, 185] width 111 height 13
click at [420, 155] on button "Tennis" at bounding box center [427, 158] width 111 height 13
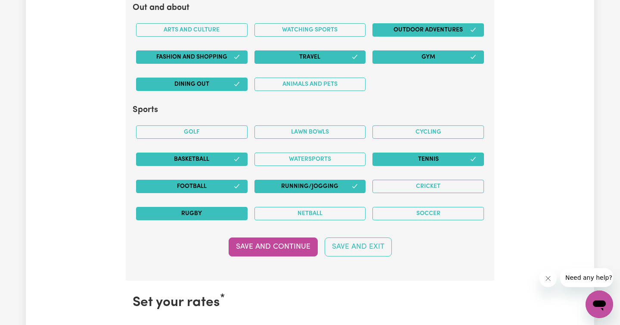
click at [207, 216] on button "Rugby" at bounding box center [191, 213] width 111 height 13
click at [345, 212] on button "Netball" at bounding box center [309, 213] width 111 height 13
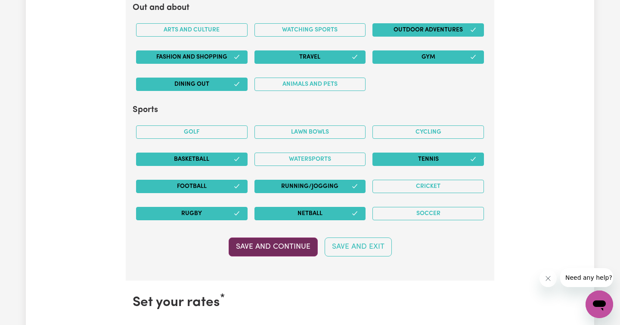
click at [265, 251] on button "Save and Continue" at bounding box center [273, 246] width 89 height 19
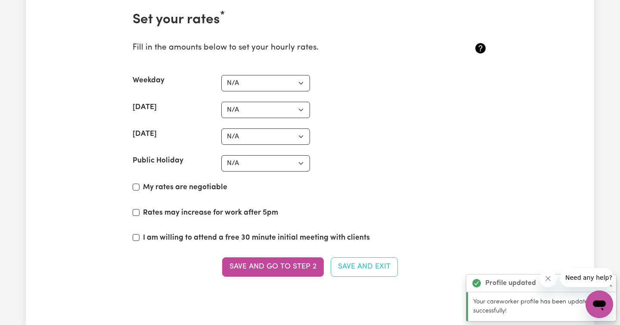
scroll to position [2175, 0]
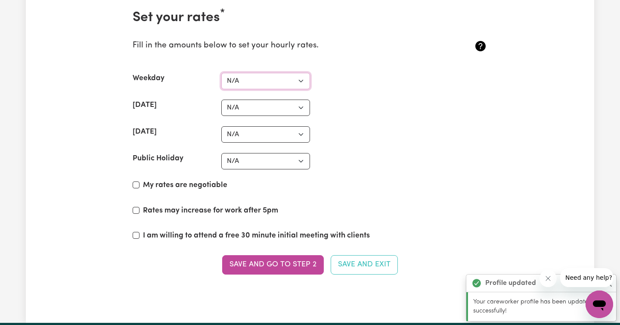
click at [299, 78] on select "N/A $37 $38 $39 $40 $41 $42 $43 $44 $45 $46 $47 $48 $49 $50 $51 $52 $53 $54 $55…" at bounding box center [265, 81] width 89 height 16
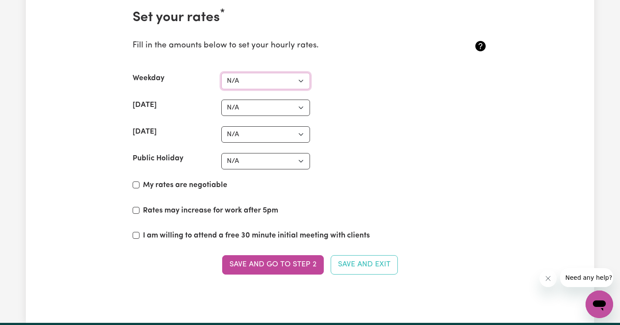
select select "40"
click at [221, 73] on select "N/A $37 $38 $39 $40 $41 $42 $43 $44 $45 $46 $47 $48 $49 $50 $51 $52 $53 $54 $55…" at bounding box center [265, 81] width 89 height 16
click at [262, 106] on select "N/A $37 $38 $39 $40 $41 $42 $43 $44 $45 $46 $47 $48 $49 $50 $51 $52 $53 $54 $55…" at bounding box center [265, 107] width 89 height 16
select select "44"
click at [221, 99] on select "N/A $37 $38 $39 $40 $41 $42 $43 $44 $45 $46 $47 $48 $49 $50 $51 $52 $53 $54 $55…" at bounding box center [265, 107] width 89 height 16
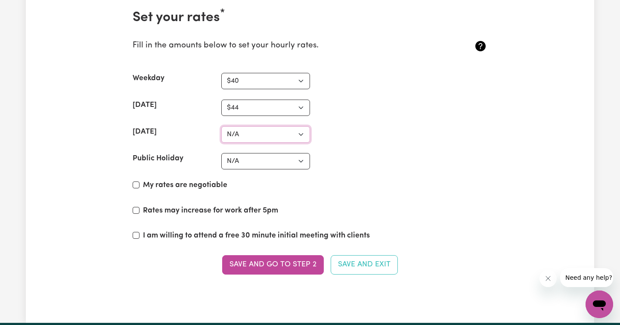
click at [254, 139] on select "N/A $37 $38 $39 $40 $41 $42 $43 $44 $45 $46 $47 $48 $49 $50 $51 $52 $53 $54 $55…" at bounding box center [265, 134] width 89 height 16
select select "65"
click at [221, 126] on select "N/A $37 $38 $39 $40 $41 $42 $43 $44 $45 $46 $47 $48 $49 $50 $51 $52 $53 $54 $55…" at bounding box center [265, 134] width 89 height 16
click at [270, 164] on select "N/A $37 $38 $39 $40 $41 $42 $43 $44 $45 $46 $47 $48 $49 $50 $51 $52 $53 $54 $55…" at bounding box center [265, 161] width 89 height 16
select select "80"
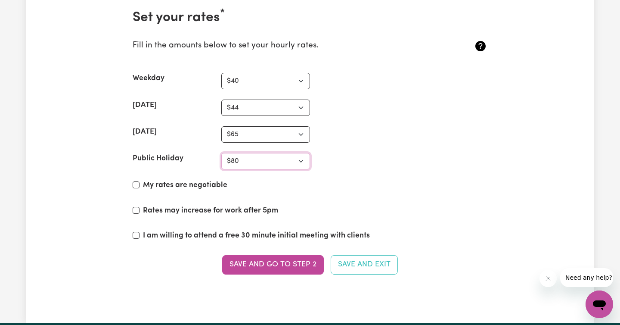
click at [221, 153] on select "N/A $37 $38 $39 $40 $41 $42 $43 $44 $45 $46 $47 $48 $49 $50 $51 $52 $53 $54 $55…" at bounding box center [265, 161] width 89 height 16
click at [277, 130] on select "N/A $37 $38 $39 $40 $41 $42 $43 $44 $45 $46 $47 $48 $49 $50 $51 $52 $53 $54 $55…" at bounding box center [265, 134] width 89 height 16
click at [221, 126] on select "N/A $37 $38 $39 $40 $41 $42 $43 $44 $45 $46 $47 $48 $49 $50 $51 $52 $53 $54 $55…" at bounding box center [265, 134] width 89 height 16
click at [250, 132] on select "N/A $37 $38 $39 $40 $41 $42 $43 $44 $45 $46 $47 $48 $49 $50 $51 $52 $53 $54 $55…" at bounding box center [265, 134] width 89 height 16
select select "65"
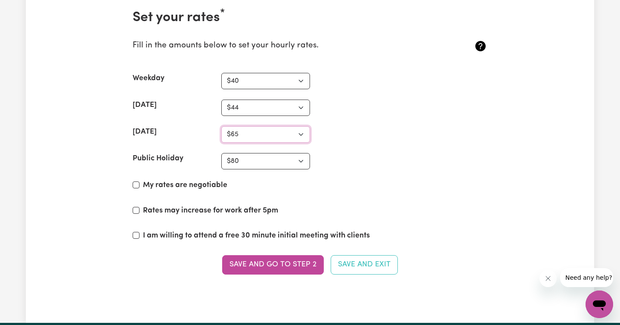
click at [221, 126] on select "N/A $37 $38 $39 $40 $41 $42 $43 $44 $45 $46 $47 $48 $49 $50 $51 $52 $53 $54 $55…" at bounding box center [265, 134] width 89 height 16
click at [138, 182] on input "My rates are negotiable" at bounding box center [136, 184] width 7 height 7
checkbox input "true"
click at [135, 233] on input "I am willing to attend a free 30 minute initial meeting with clients" at bounding box center [136, 235] width 7 height 7
checkbox input "true"
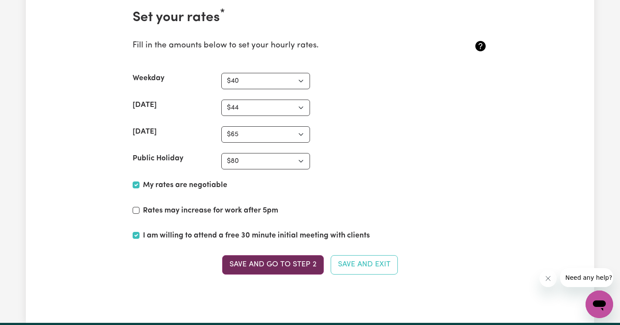
click at [280, 262] on button "Save and go to Step 2" at bounding box center [273, 264] width 102 height 19
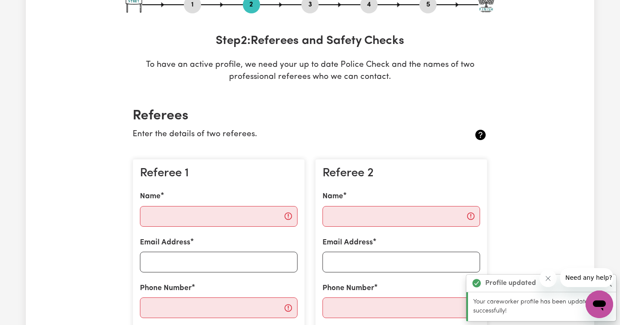
scroll to position [119, 0]
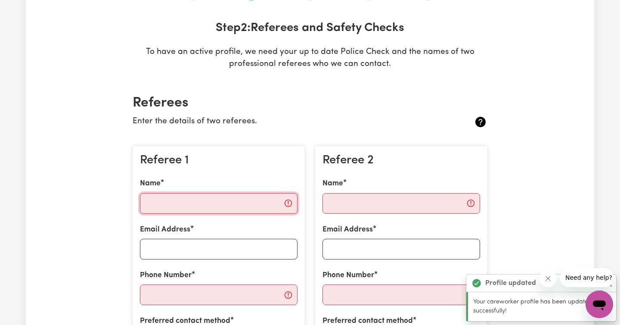
click at [197, 201] on input "Name" at bounding box center [219, 203] width 158 height 21
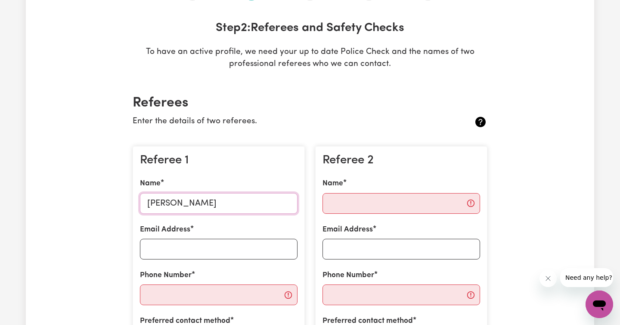
type input "[PERSON_NAME]"
click at [334, 205] on input "Name" at bounding box center [401, 203] width 158 height 21
click at [167, 251] on input "Email Address" at bounding box center [219, 248] width 158 height 21
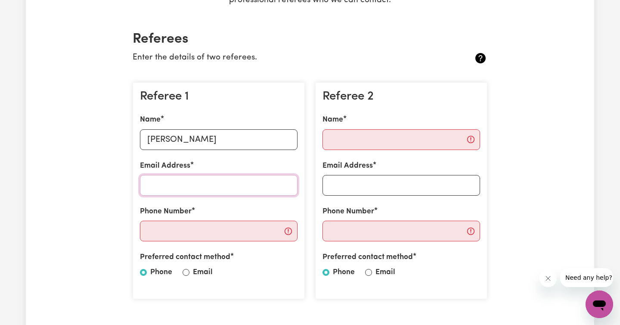
scroll to position [186, 0]
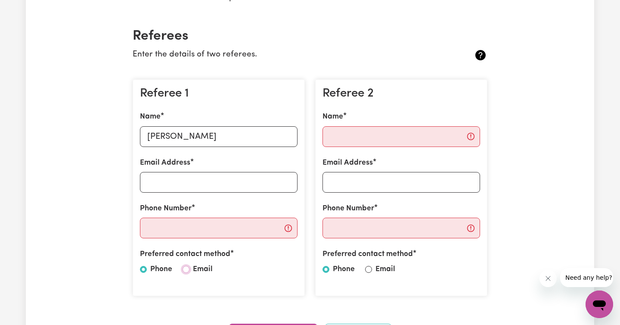
click at [187, 269] on input "Email" at bounding box center [185, 269] width 7 height 7
radio input "true"
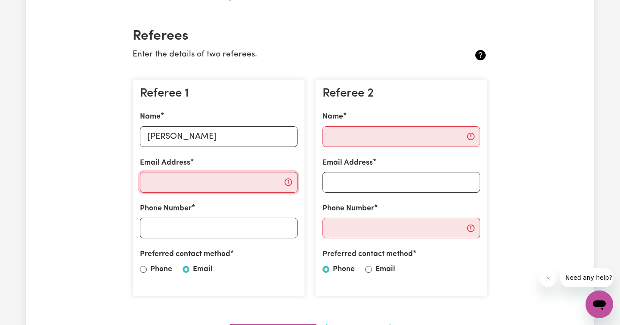
click at [177, 184] on input "Email Address" at bounding box center [219, 182] width 158 height 21
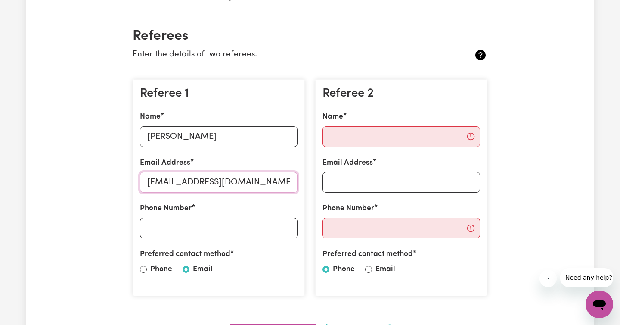
type input "[EMAIL_ADDRESS][DOMAIN_NAME]"
click at [167, 229] on input "Phone Number" at bounding box center [219, 227] width 158 height 21
type input "0401911131"
click at [369, 136] on input "Name" at bounding box center [401, 136] width 158 height 21
click at [197, 138] on input "[PERSON_NAME]" at bounding box center [219, 136] width 158 height 21
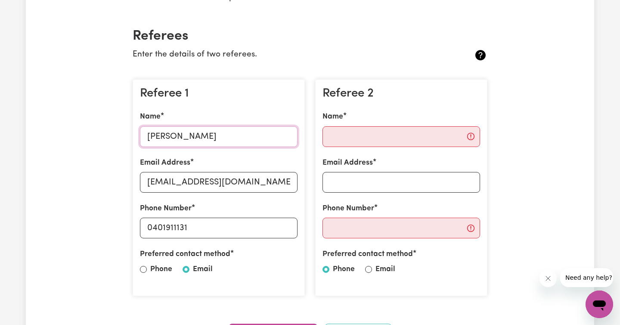
type input "[PERSON_NAME]"
click at [368, 136] on input "Name" at bounding box center [401, 136] width 158 height 21
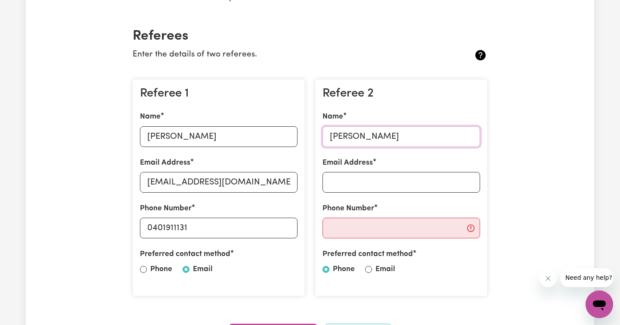
type input "[PERSON_NAME]"
click at [342, 175] on input "Email Address" at bounding box center [401, 182] width 158 height 21
type input "[EMAIL_ADDRESS][DOMAIN_NAME]"
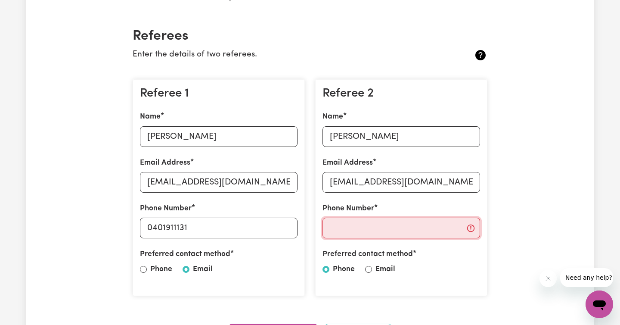
click at [335, 236] on input "Phone Number" at bounding box center [401, 227] width 158 height 21
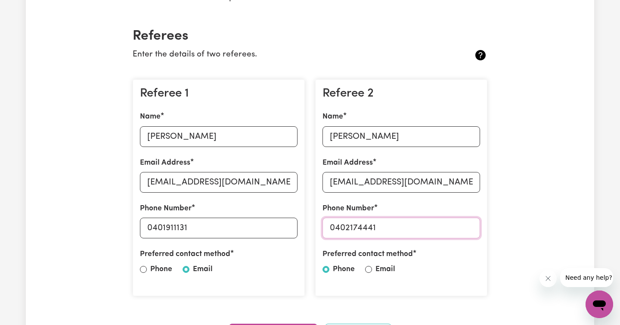
type input "0402174441"
click at [366, 263] on div "Preferred contact method Phone Email" at bounding box center [401, 263] width 158 height 30
click at [368, 268] on input "Email" at bounding box center [368, 269] width 7 height 7
radio input "true"
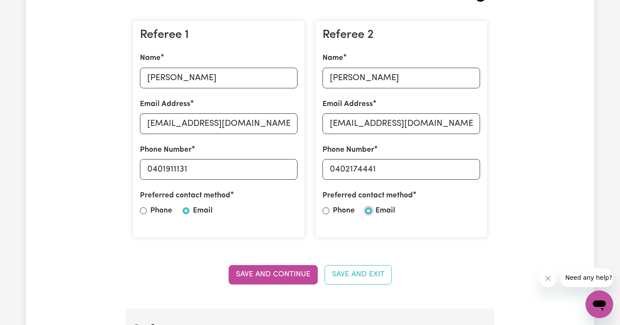
scroll to position [249, 0]
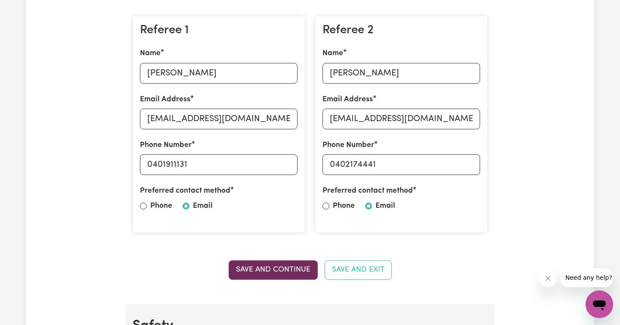
click at [290, 270] on button "Save and Continue" at bounding box center [273, 269] width 89 height 19
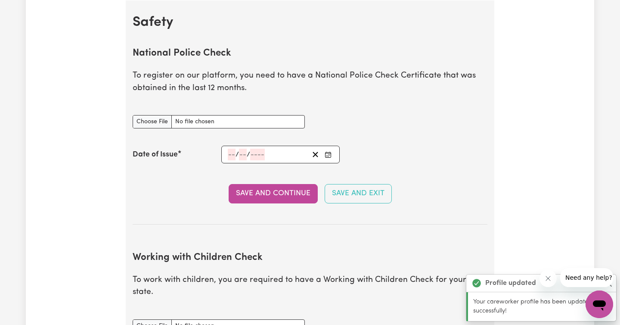
scroll to position [553, 0]
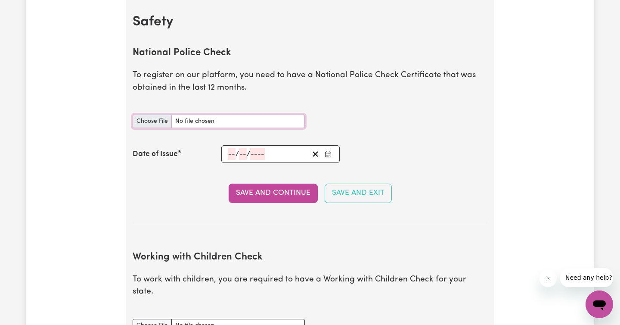
click at [151, 122] on input "National Police Check document" at bounding box center [219, 120] width 172 height 13
type input "C:\fakepath\Police check.pdf"
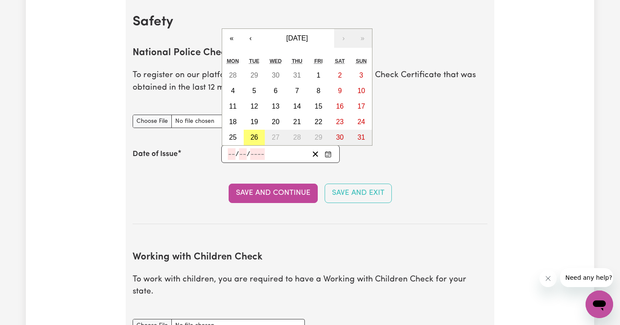
click at [233, 156] on input "number" at bounding box center [232, 154] width 8 height 12
type input "14"
type input "01"
type input "0002-01-14"
type input "1"
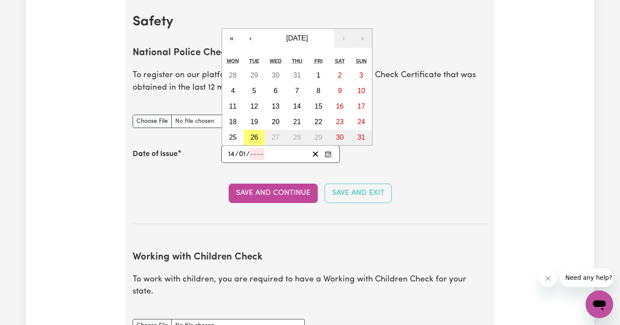
type input "2"
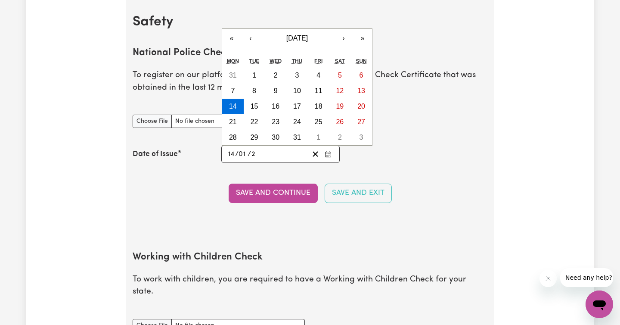
type input "0020-01-14"
type input "20"
type input "0202-01-14"
type input "202"
type input "[DATE]"
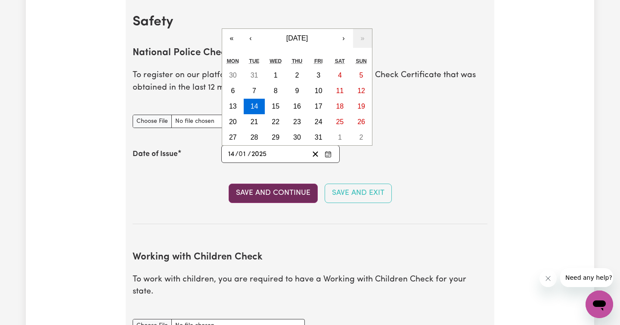
type input "2025"
click at [272, 191] on button "Save and Continue" at bounding box center [273, 192] width 89 height 19
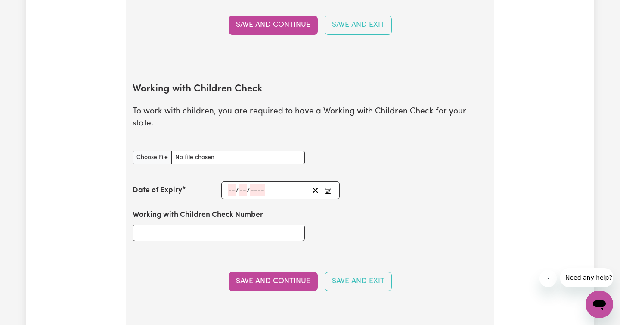
scroll to position [771, 0]
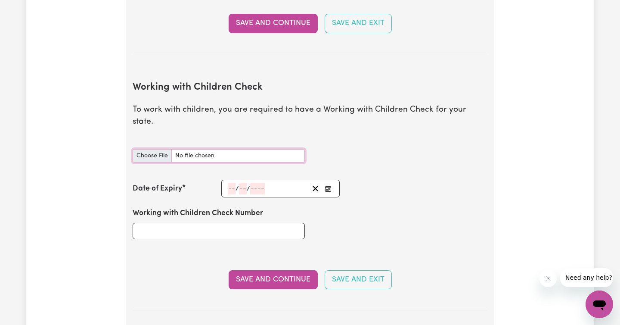
click at [158, 149] on input "Working with Children Check document" at bounding box center [219, 155] width 172 height 13
type input "C:\fakepath\IMG_5619.jpg"
click at [194, 223] on input "Working with Children Check Number" at bounding box center [219, 231] width 172 height 16
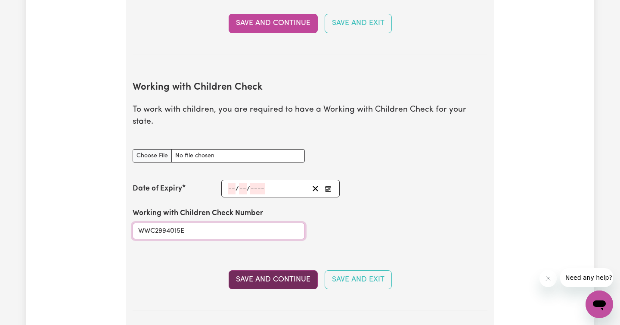
type input "WWC2994015E"
click at [261, 270] on button "Save and Continue" at bounding box center [273, 279] width 89 height 19
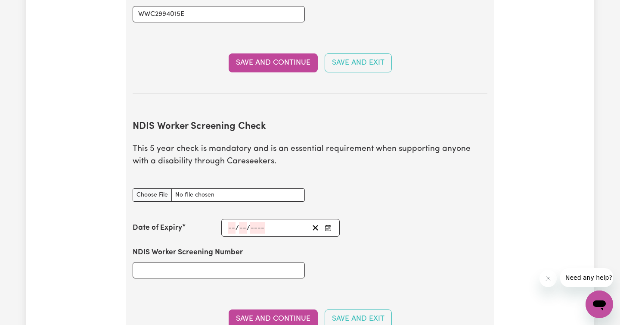
scroll to position [1041, 0]
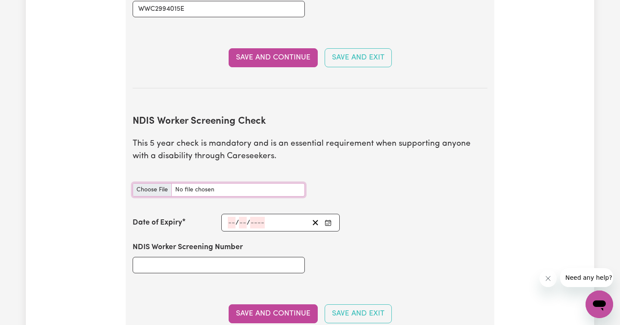
click at [160, 183] on input "NDIS Worker Screening Check document" at bounding box center [219, 189] width 172 height 13
click at [166, 257] on input "NDIS Worker Screening Number" at bounding box center [219, 265] width 172 height 16
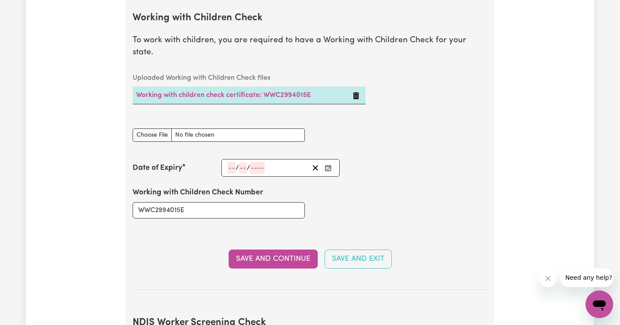
scroll to position [832, 0]
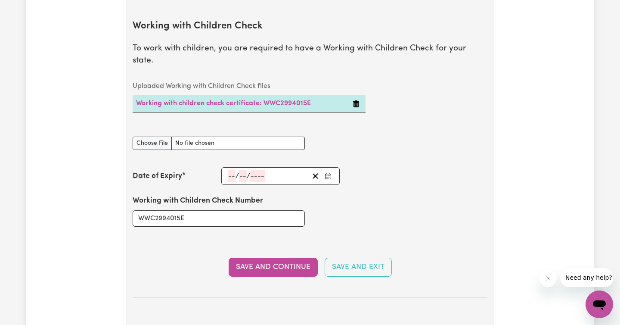
click at [233, 170] on input "number" at bounding box center [232, 176] width 8 height 12
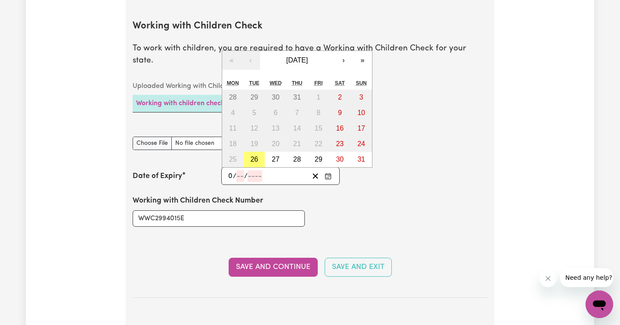
type input "06"
type input "12"
type input "202"
type input "[DATE]"
type input "6"
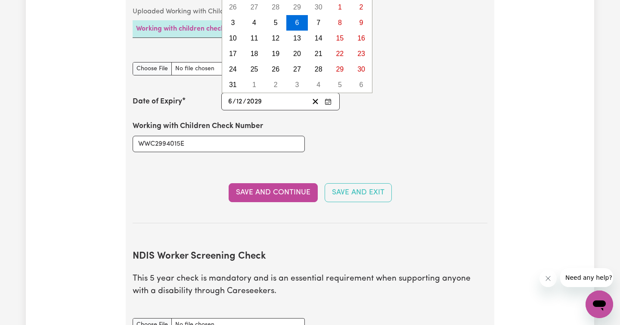
scroll to position [919, 0]
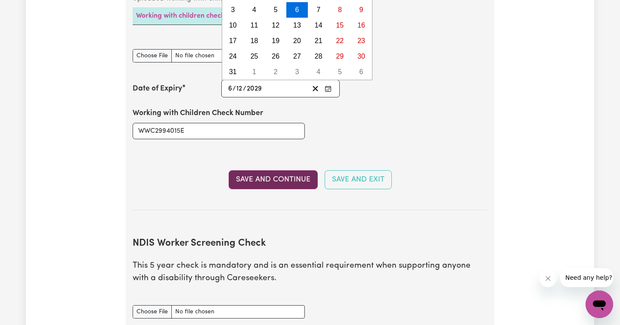
type input "2029"
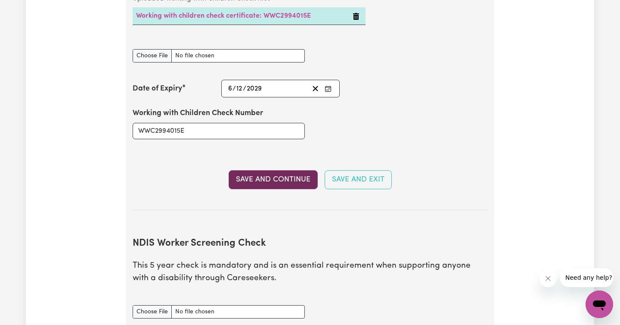
click at [250, 170] on button "Save and Continue" at bounding box center [273, 179] width 89 height 19
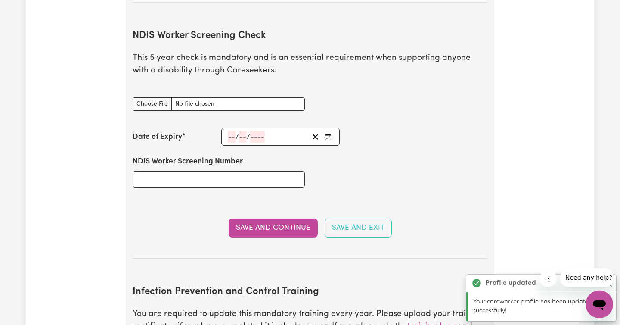
scroll to position [1132, 0]
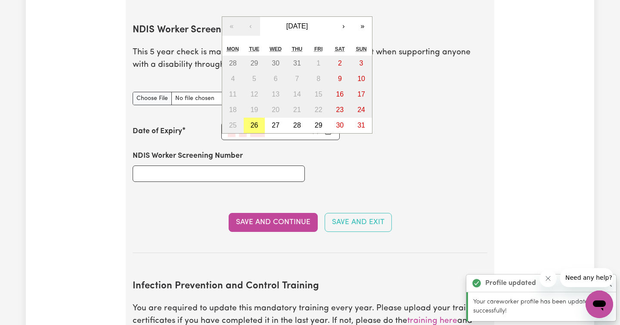
click at [228, 122] on div "/ / « ‹ [DATE] › » Mon Tue Wed Thu Fri Sat Sun 28 29 30 31 1 2 3 4 5 6 7 8 9 10…" at bounding box center [280, 131] width 118 height 18
type input "07"
type input "12"
type input "202"
type input "[DATE]"
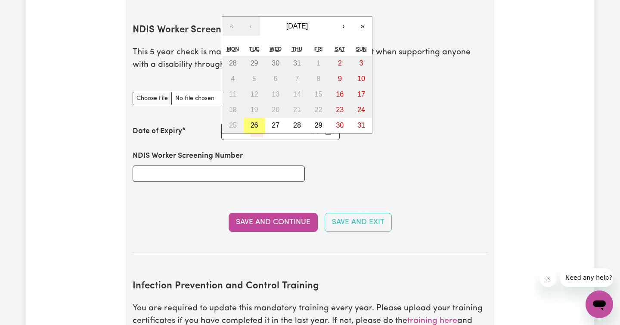
type input "7"
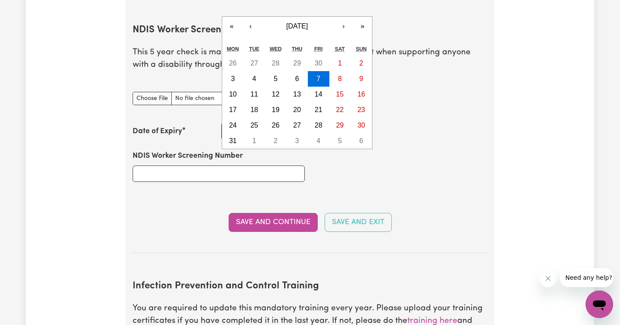
type input "2029"
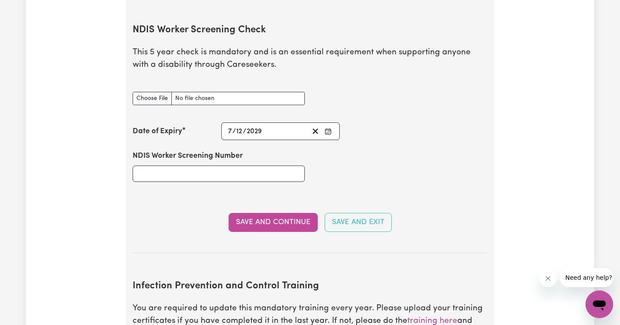
click at [346, 150] on div "NDIS Worker Screening Number" at bounding box center [309, 166] width 365 height 52
click at [190, 165] on input "NDIS Worker Screening Number" at bounding box center [219, 173] width 172 height 16
type input "15269392"
click at [280, 213] on button "Save and Continue" at bounding box center [273, 222] width 89 height 19
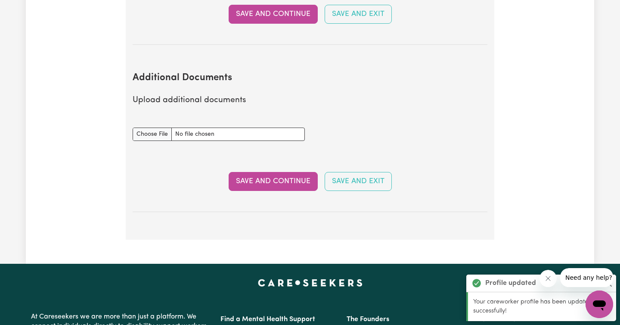
scroll to position [1565, 0]
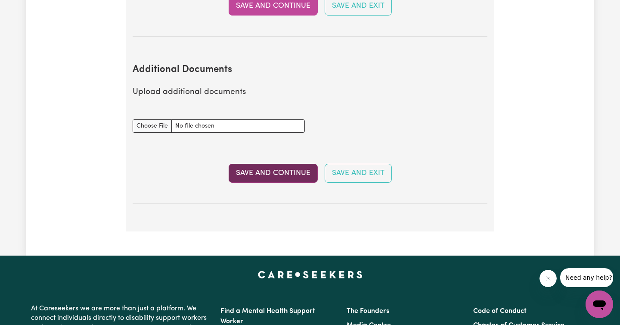
click at [278, 164] on button "Save and Continue" at bounding box center [273, 173] width 89 height 19
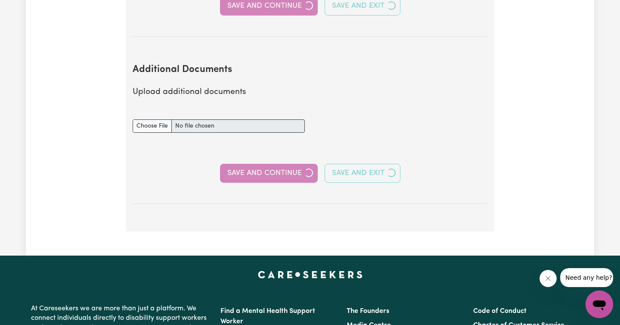
select select "Certificate III (Individual Support)"
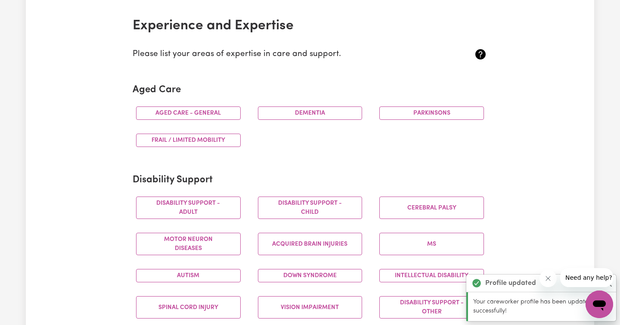
scroll to position [204, 0]
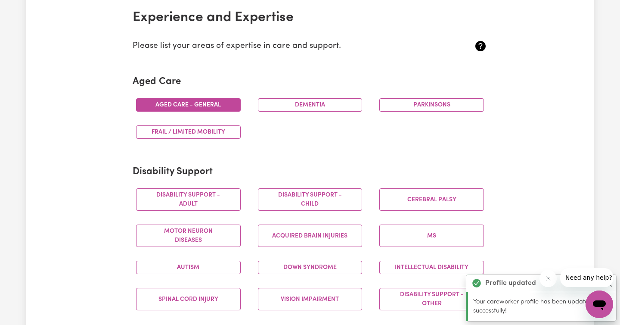
click at [222, 107] on button "Aged care - General" at bounding box center [188, 104] width 105 height 13
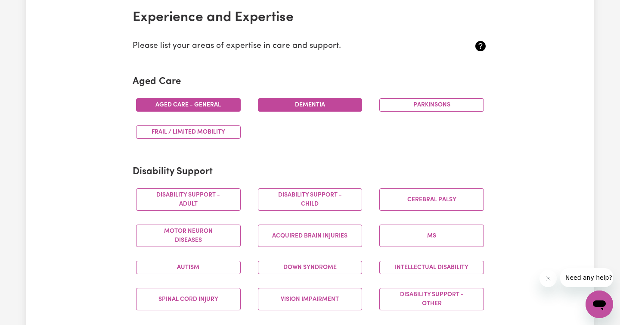
click at [291, 108] on button "Dementia" at bounding box center [310, 104] width 105 height 13
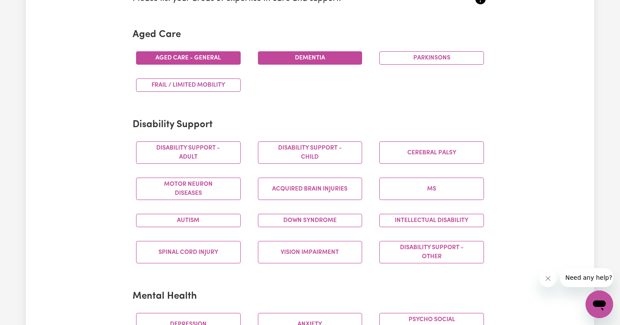
scroll to position [252, 0]
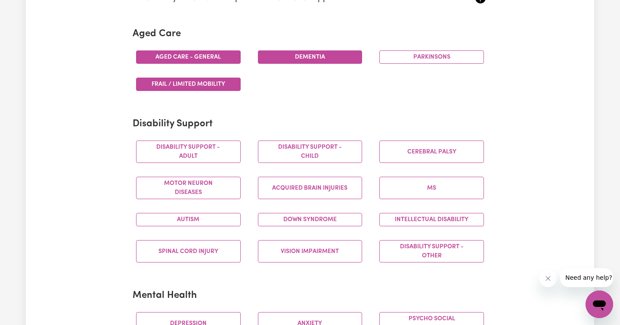
click at [220, 86] on button "Frail / limited mobility" at bounding box center [188, 83] width 105 height 13
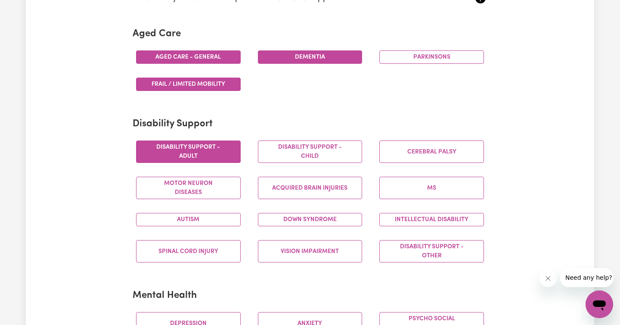
click at [215, 150] on button "Disability support - Adult" at bounding box center [188, 151] width 105 height 22
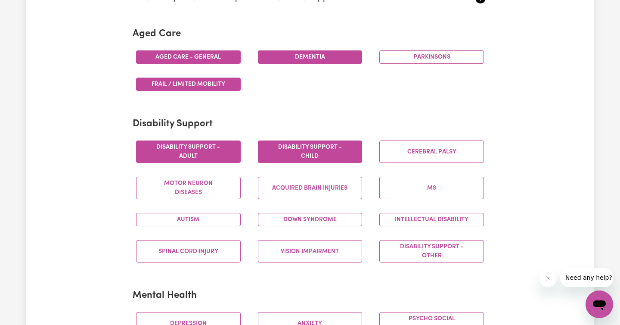
click at [295, 156] on button "Disability support - Child" at bounding box center [310, 151] width 105 height 22
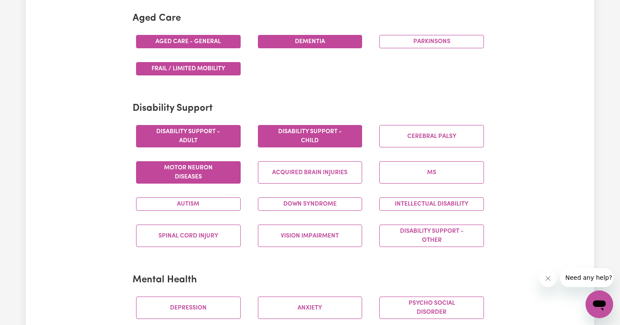
scroll to position [268, 0]
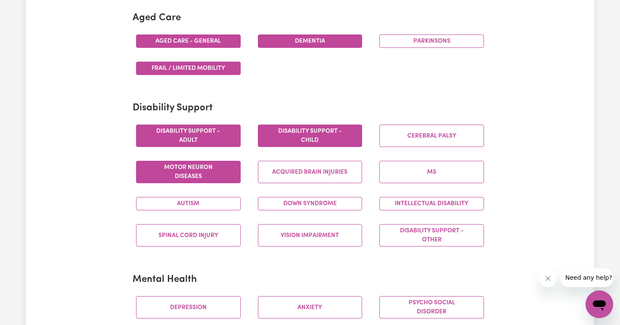
click at [204, 180] on button "Motor Neuron Diseases" at bounding box center [188, 172] width 105 height 22
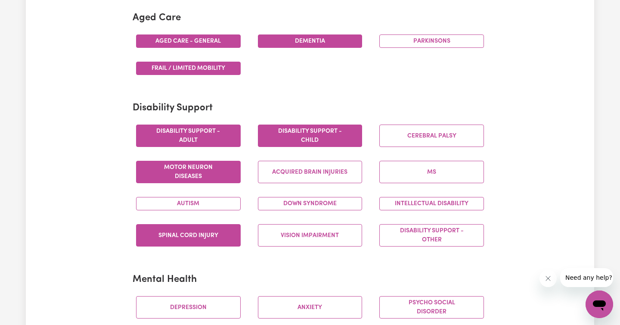
click at [206, 228] on button "Spinal cord injury" at bounding box center [188, 235] width 105 height 22
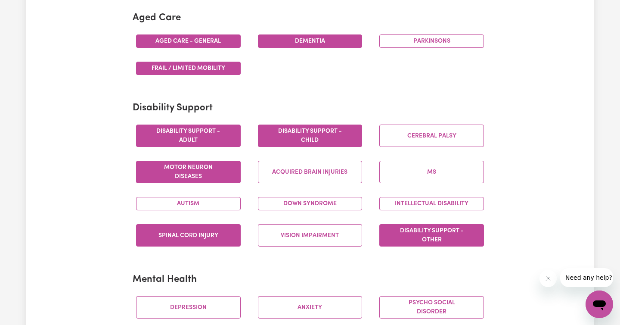
click at [420, 231] on button "Disability support - Other" at bounding box center [431, 235] width 105 height 22
click at [411, 207] on button "Intellectual Disability" at bounding box center [431, 203] width 105 height 13
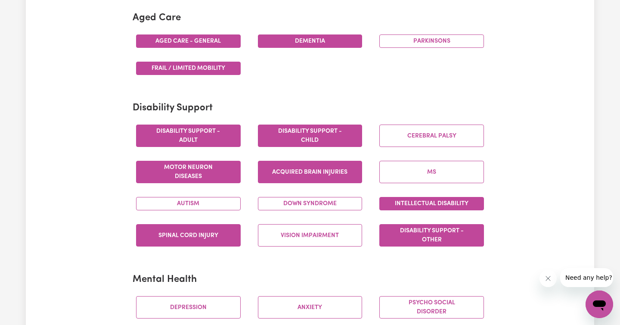
click at [339, 170] on button "Acquired Brain Injuries" at bounding box center [310, 172] width 105 height 22
click at [328, 201] on button "Down syndrome" at bounding box center [310, 203] width 105 height 13
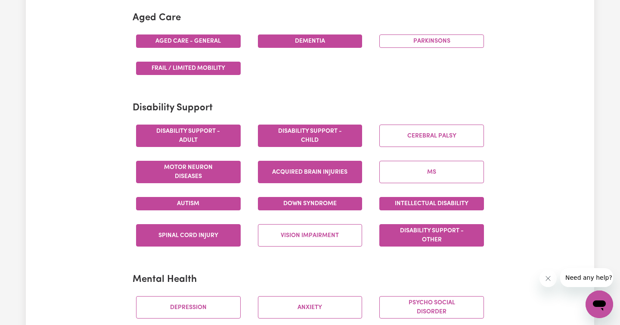
click at [223, 201] on button "Autism" at bounding box center [188, 203] width 105 height 13
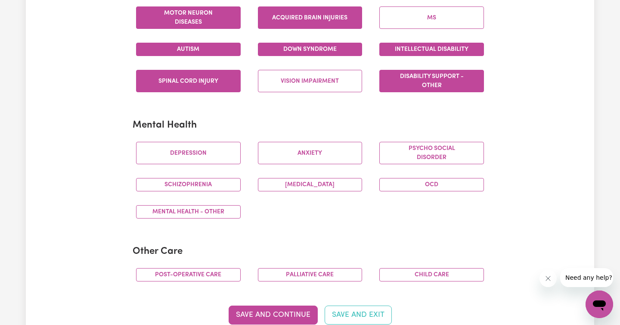
scroll to position [428, 0]
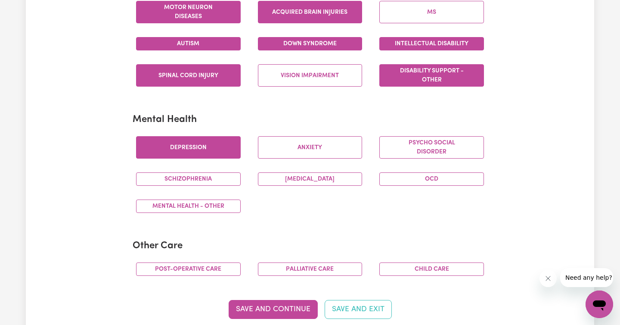
click at [207, 149] on button "Depression" at bounding box center [188, 147] width 105 height 22
click at [208, 178] on button "Schizophrenia" at bounding box center [188, 178] width 105 height 13
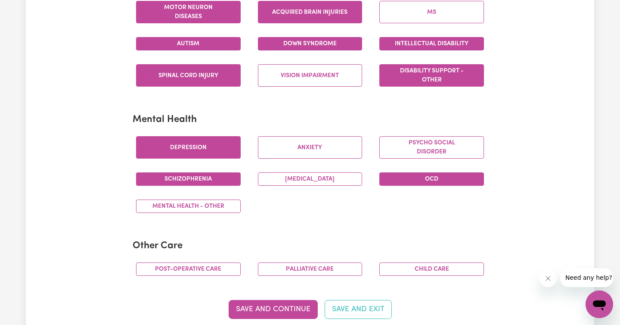
click at [422, 176] on button "OCD" at bounding box center [431, 178] width 105 height 13
click at [227, 207] on button "Mental Health - Other" at bounding box center [188, 205] width 105 height 13
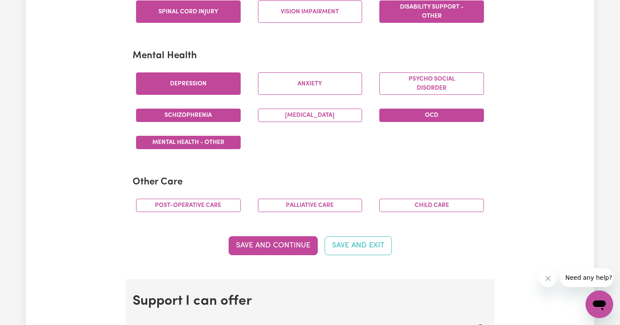
scroll to position [494, 0]
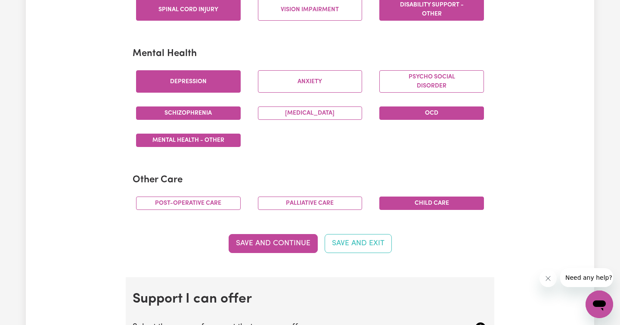
click at [426, 201] on button "Child care" at bounding box center [431, 202] width 105 height 13
click at [298, 245] on button "Save and Continue" at bounding box center [273, 243] width 89 height 19
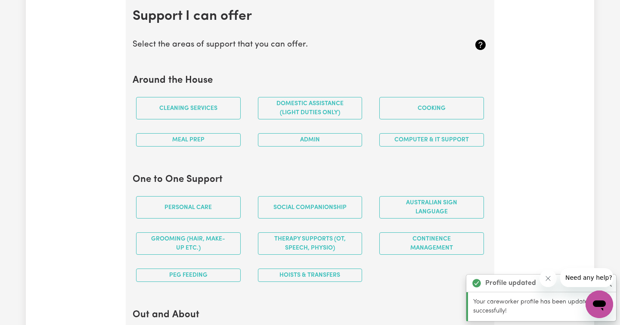
scroll to position [776, 0]
click at [219, 132] on div "Meal prep" at bounding box center [188, 139] width 122 height 27
click at [219, 136] on button "Meal prep" at bounding box center [188, 139] width 105 height 13
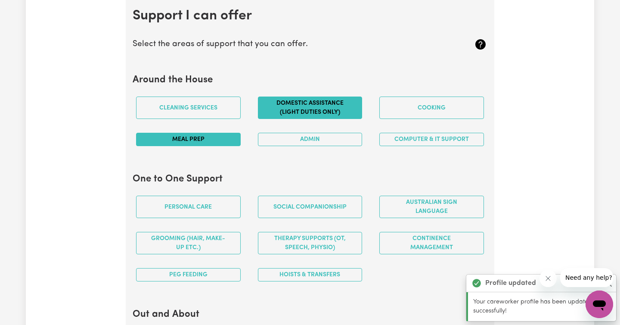
click at [293, 111] on button "Domestic assistance (light duties only)" at bounding box center [310, 107] width 105 height 22
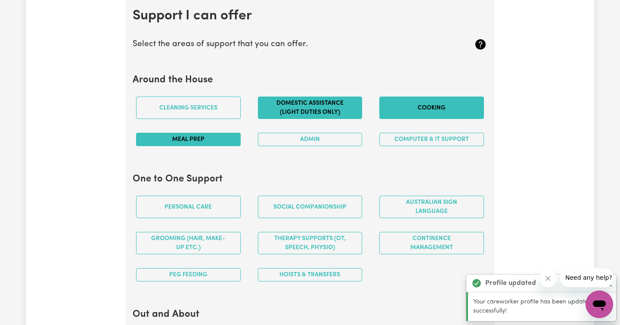
click at [420, 114] on button "Cooking" at bounding box center [431, 107] width 105 height 22
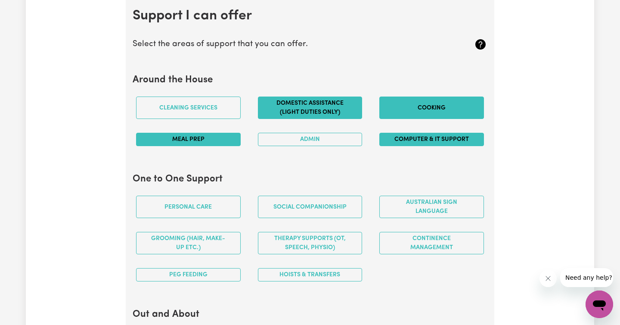
click at [423, 136] on button "Computer & IT Support" at bounding box center [431, 139] width 105 height 13
click at [323, 142] on button "Admin" at bounding box center [310, 139] width 105 height 13
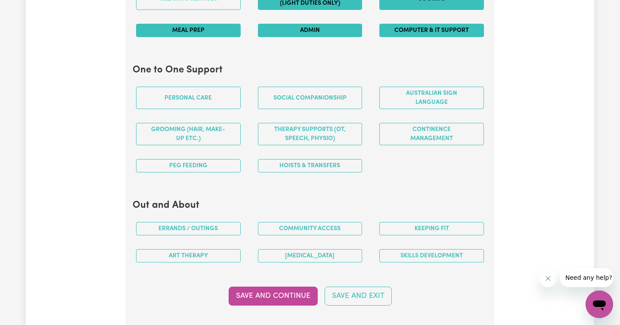
scroll to position [899, 0]
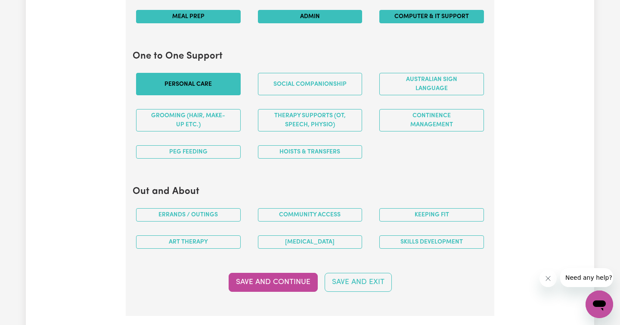
click at [201, 90] on button "Personal care" at bounding box center [188, 84] width 105 height 22
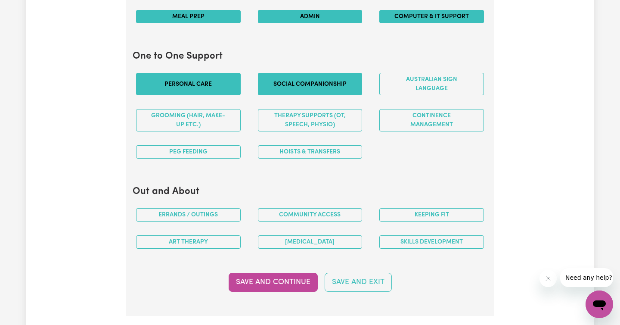
click at [300, 92] on button "Social companionship" at bounding box center [310, 84] width 105 height 22
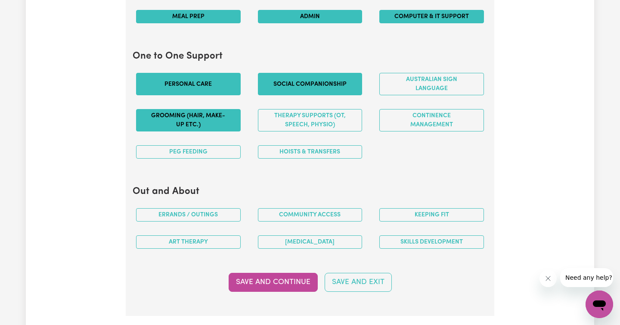
click at [210, 117] on button "Grooming (hair, make-up etc.)" at bounding box center [188, 120] width 105 height 22
click at [205, 154] on button "PEG feeding" at bounding box center [188, 151] width 105 height 13
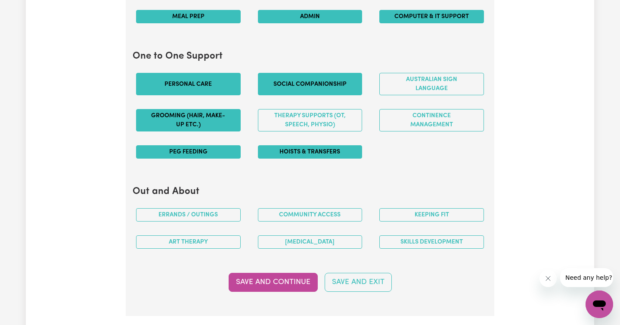
click at [297, 153] on button "Hoists & transfers" at bounding box center [310, 151] width 105 height 13
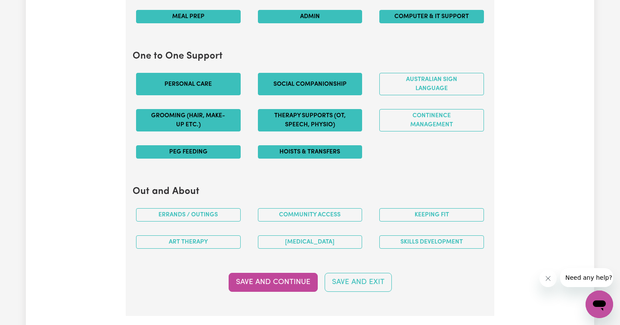
click at [300, 125] on button "Therapy Supports (OT, speech, physio)" at bounding box center [310, 120] width 105 height 22
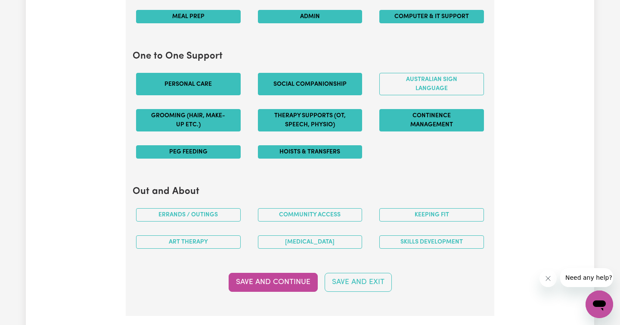
click at [405, 124] on button "Continence management" at bounding box center [431, 120] width 105 height 22
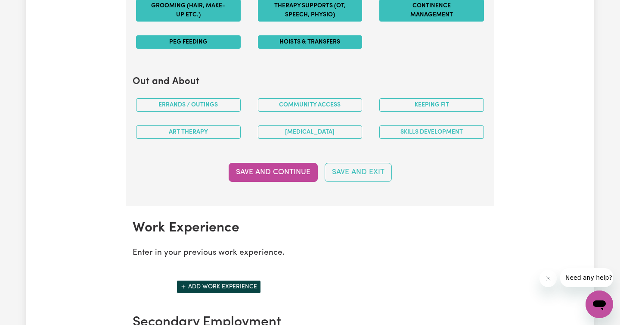
scroll to position [1018, 0]
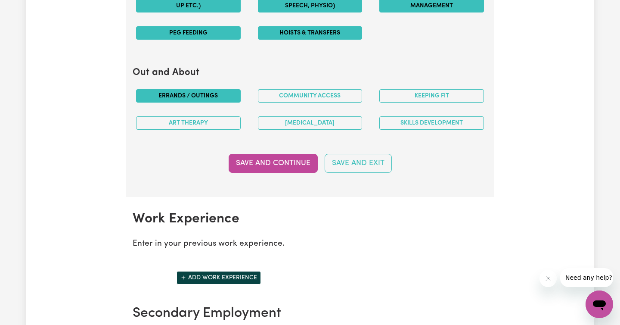
click at [206, 99] on button "Errands / Outings" at bounding box center [188, 95] width 105 height 13
click at [207, 121] on button "Art therapy" at bounding box center [188, 122] width 105 height 13
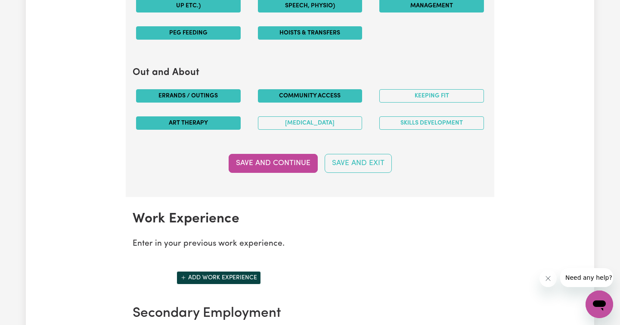
click at [343, 98] on button "Community access" at bounding box center [310, 95] width 105 height 13
click at [342, 118] on button "[MEDICAL_DATA]" at bounding box center [310, 122] width 105 height 13
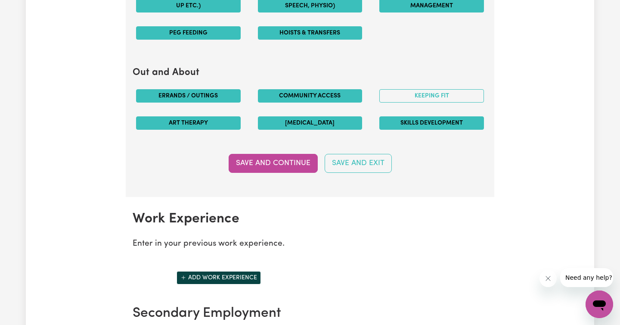
click at [415, 118] on button "Skills Development" at bounding box center [431, 122] width 105 height 13
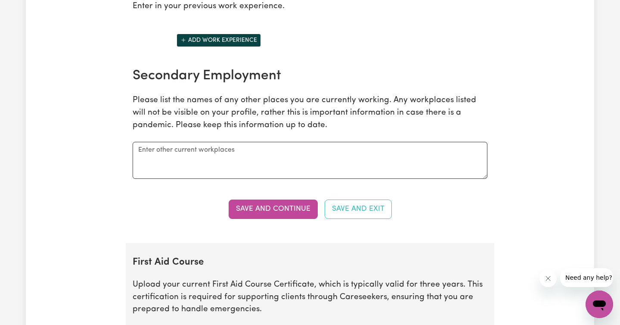
scroll to position [1267, 0]
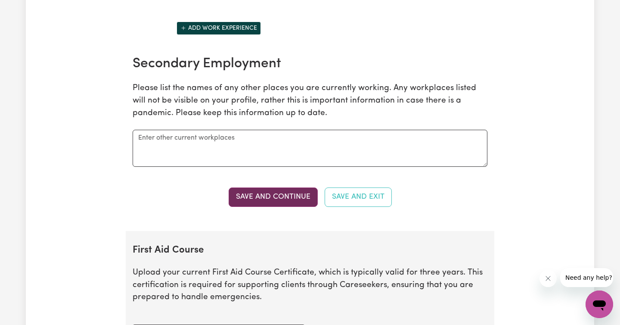
click at [273, 195] on button "Save and Continue" at bounding box center [273, 196] width 89 height 19
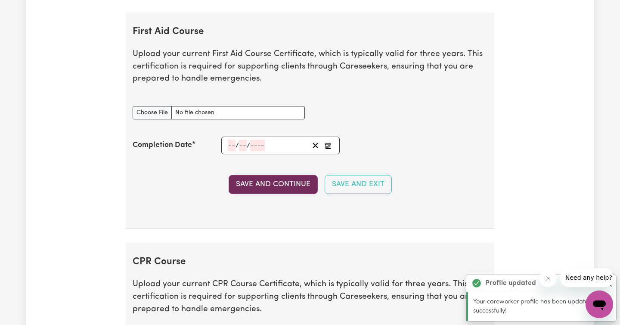
scroll to position [1488, 0]
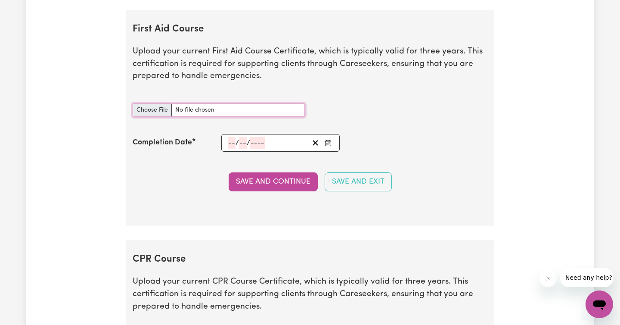
click at [161, 107] on input "First Aid Course document" at bounding box center [219, 109] width 172 height 13
type input "C:\fakepath\Twembi_Gatabi_Angella_PFA-011_9558764.pdf"
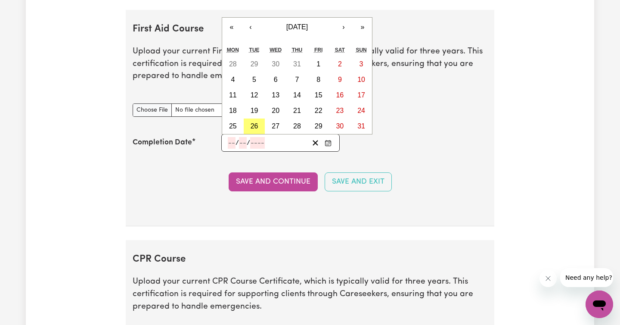
click at [233, 142] on input "number" at bounding box center [232, 143] width 8 height 12
type input "23"
type input "01"
type input "202"
type input "[DATE]"
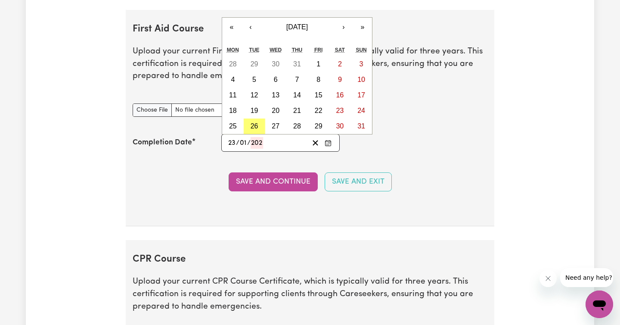
type input "1"
type input "2025"
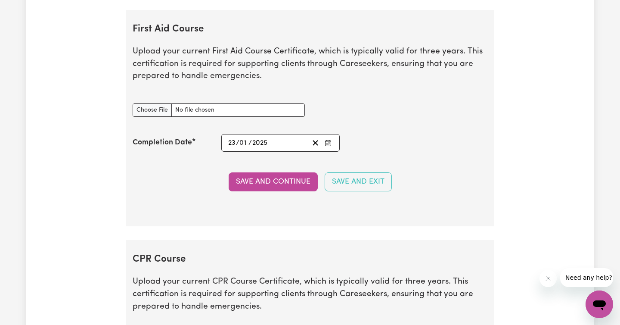
click at [261, 192] on section "First Aid Course Upload your current First Aid Course Certificate, which is typ…" at bounding box center [310, 118] width 368 height 216
click at [260, 184] on button "Save and Continue" at bounding box center [273, 181] width 89 height 19
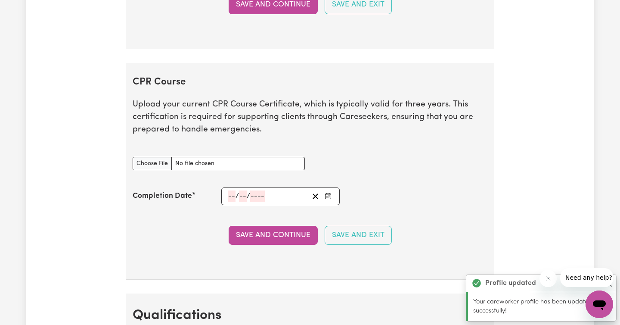
scroll to position [1713, 0]
click at [155, 162] on input "CPR Course document" at bounding box center [219, 163] width 172 height 13
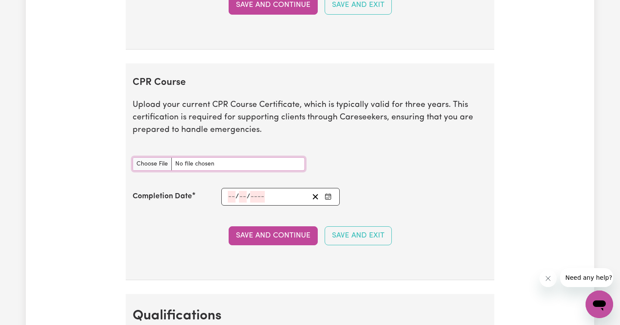
type input "C:\fakepath\Twembi_Gatabi_Angella_PFA-011_9558764.pdf"
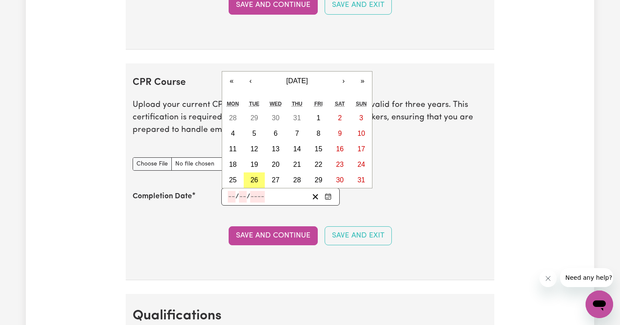
click at [233, 200] on input "number" at bounding box center [232, 197] width 8 height 12
type input "23"
type input "01"
type input "202"
type input "[DATE]"
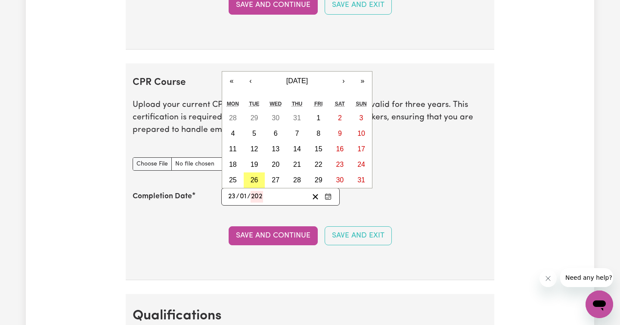
type input "1"
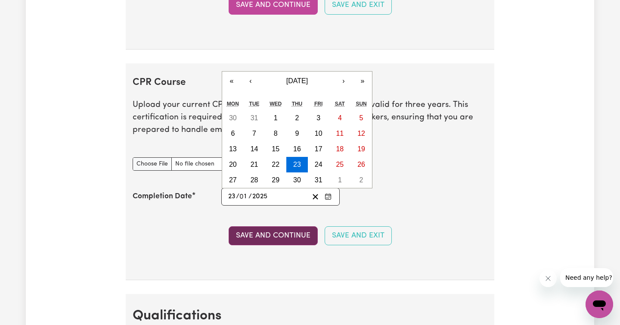
type input "2025"
click at [264, 232] on button "Save and Continue" at bounding box center [273, 235] width 89 height 19
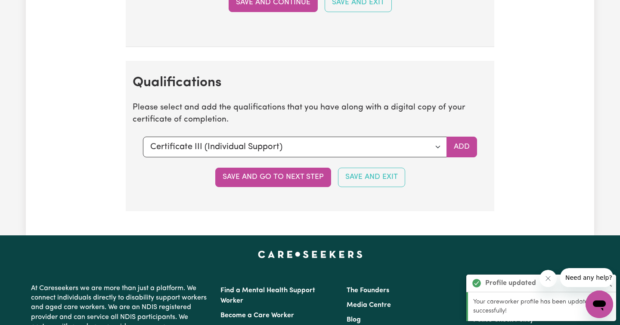
scroll to position [2007, 0]
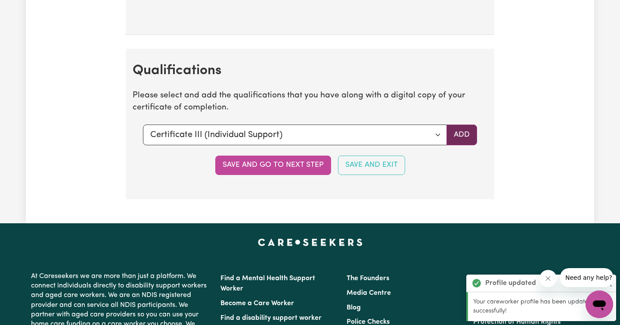
click at [458, 133] on button "Add" at bounding box center [461, 134] width 31 height 21
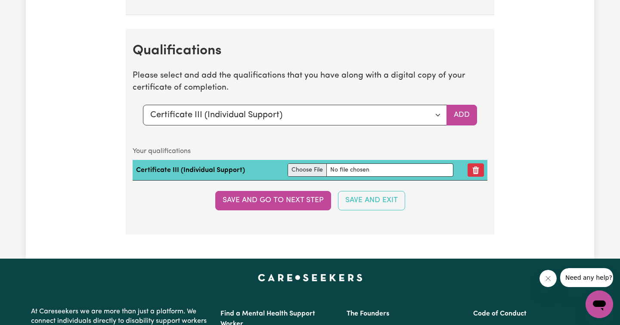
scroll to position [2027, 0]
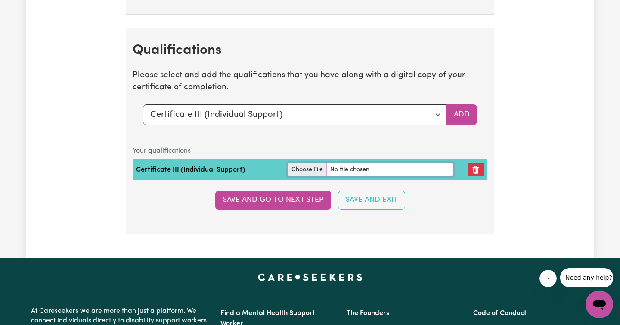
click at [309, 169] on input "file" at bounding box center [371, 169] width 166 height 13
type input "C:\fakepath\[PERSON_NAME]-Certificate 3.pdf"
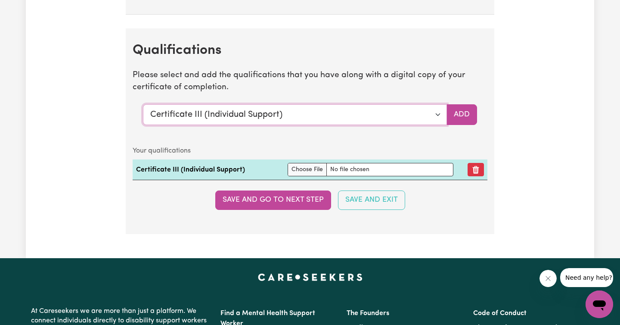
click at [437, 113] on select "Select a qualification to add... Certificate III (Individual Support) Certifica…" at bounding box center [295, 114] width 304 height 21
click at [436, 113] on select "Select a qualification to add... Certificate III (Individual Support) Certifica…" at bounding box center [295, 114] width 304 height 21
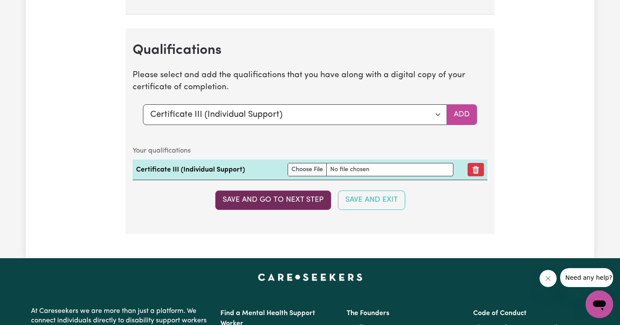
click at [283, 201] on button "Save and go to next step" at bounding box center [273, 199] width 116 height 19
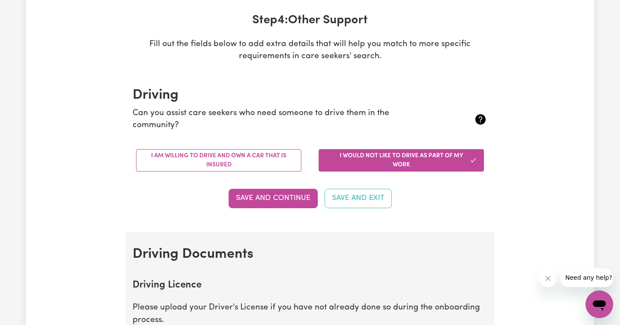
scroll to position [128, 0]
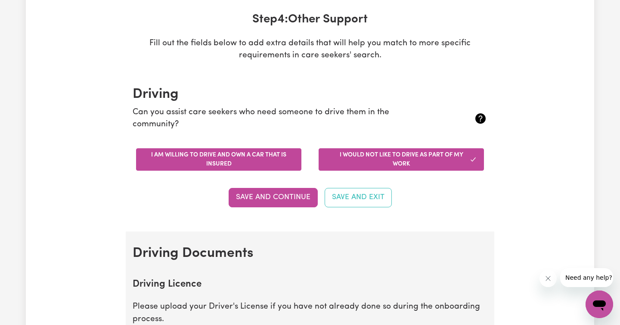
click at [292, 155] on button "I am willing to drive and own a car that is insured" at bounding box center [218, 159] width 165 height 22
click at [344, 158] on button "I would not like to drive as part of my work" at bounding box center [400, 159] width 165 height 22
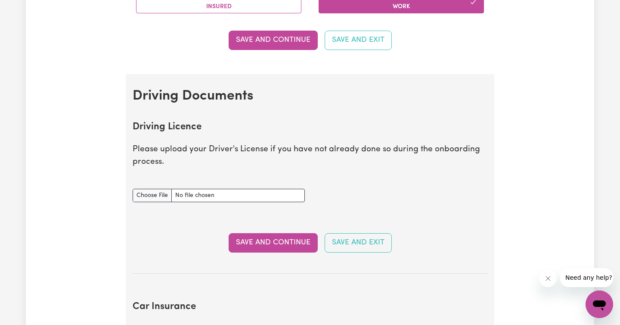
scroll to position [290, 0]
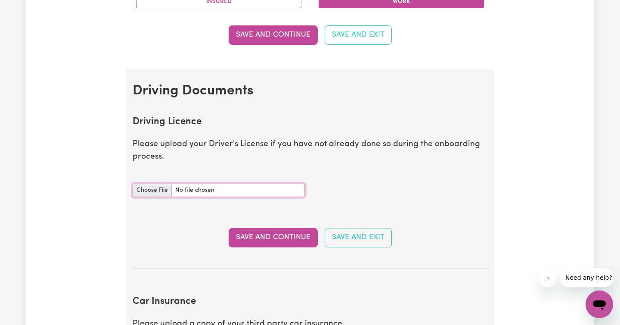
click at [140, 189] on input "Driving Licence document" at bounding box center [219, 189] width 172 height 13
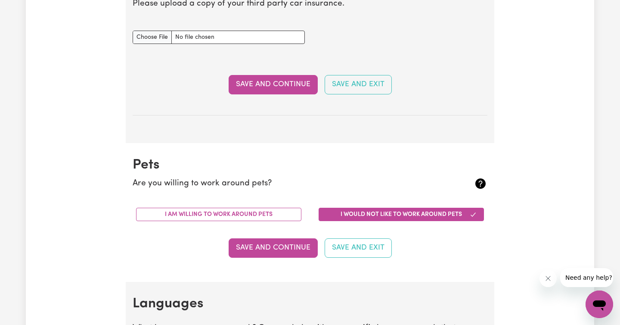
scroll to position [612, 0]
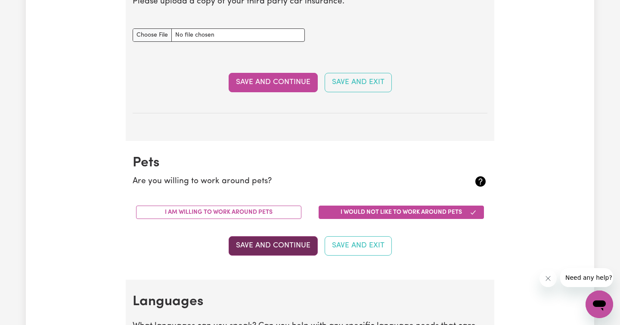
click at [295, 238] on button "Save and Continue" at bounding box center [273, 245] width 89 height 19
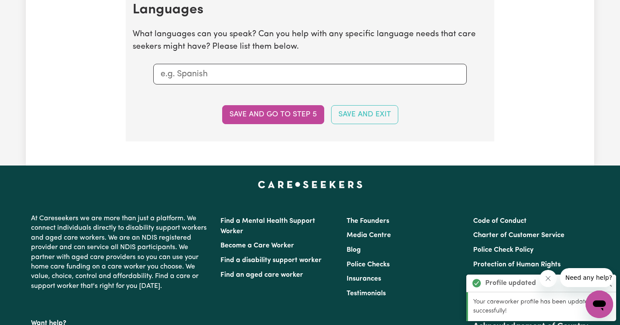
scroll to position [894, 0]
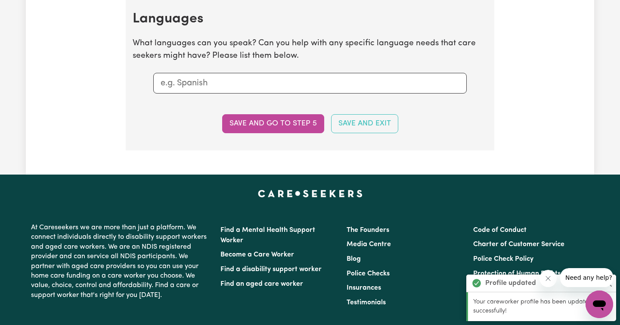
click at [216, 75] on div at bounding box center [309, 83] width 313 height 21
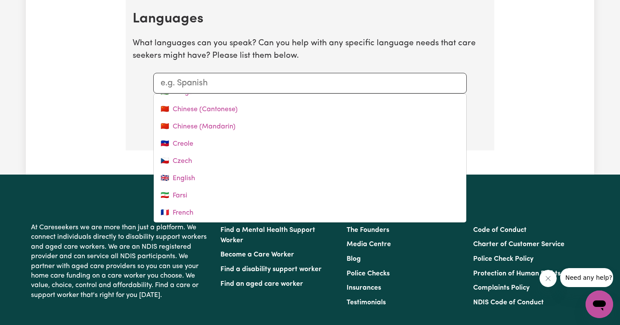
scroll to position [80, 0]
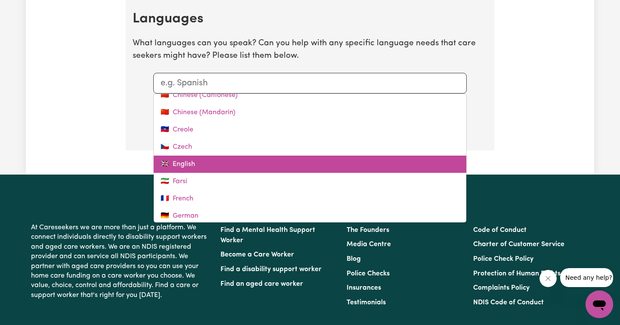
click at [179, 160] on link "🇬🇧 English" at bounding box center [310, 163] width 312 height 17
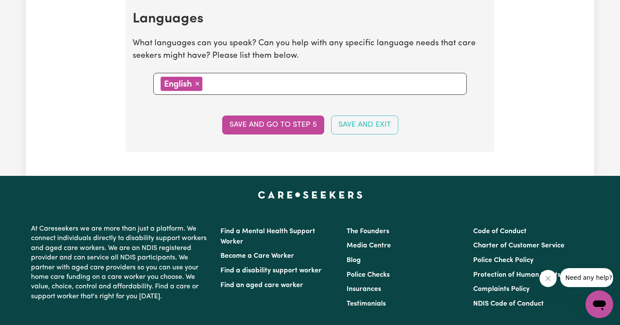
click at [216, 85] on input "text" at bounding box center [332, 83] width 254 height 13
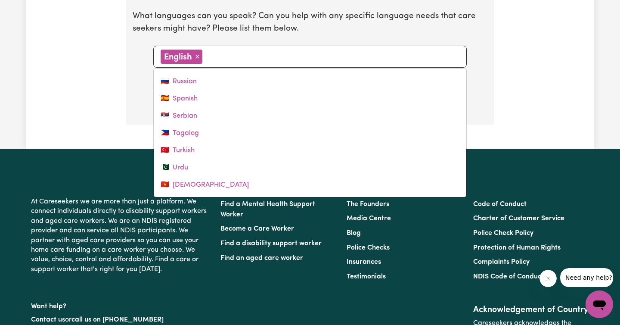
scroll to position [918, 0]
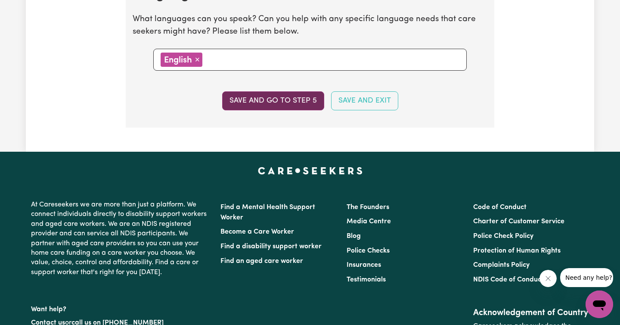
click at [300, 105] on button "Save and go to step 5" at bounding box center [273, 100] width 102 height 19
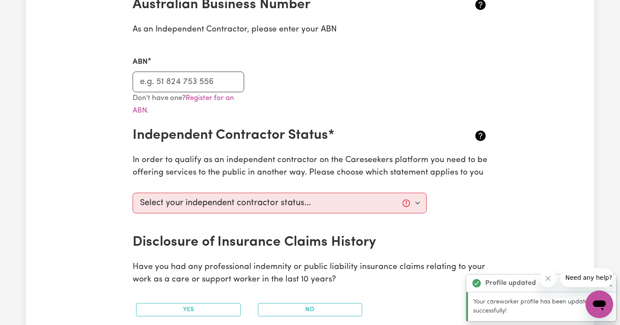
scroll to position [219, 0]
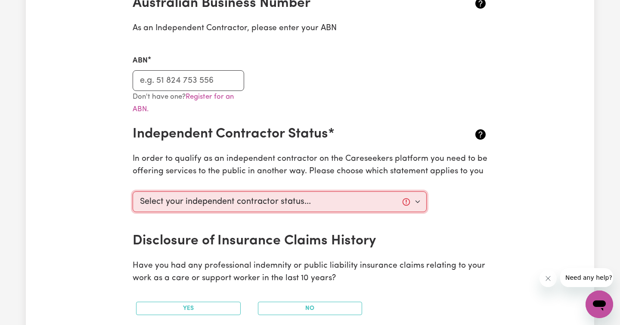
click at [267, 200] on select "Select your independent contractor status... I am providing services through an…" at bounding box center [280, 201] width 294 height 21
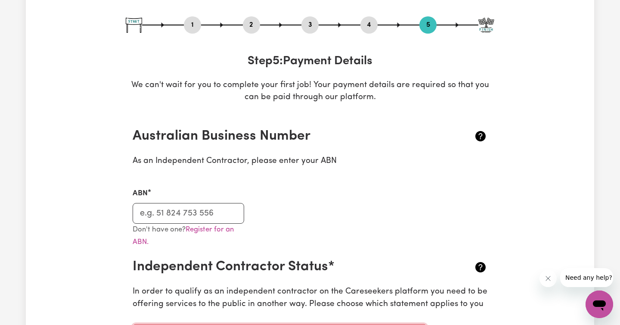
scroll to position [87, 0]
